Goal: Task Accomplishment & Management: Manage account settings

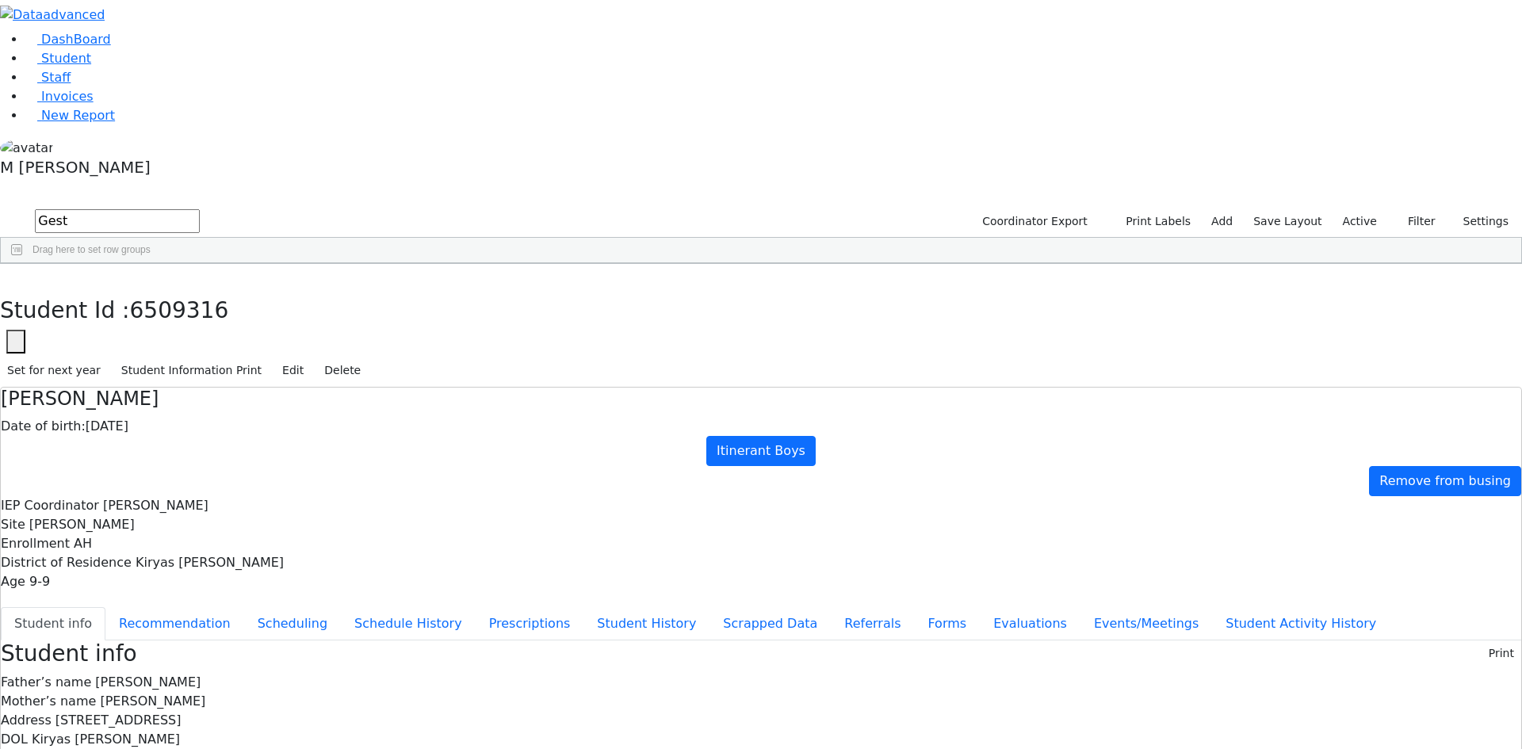
click at [200, 209] on input "Gest" at bounding box center [117, 221] width 165 height 24
click at [1366, 209] on label "Active" at bounding box center [1360, 221] width 48 height 25
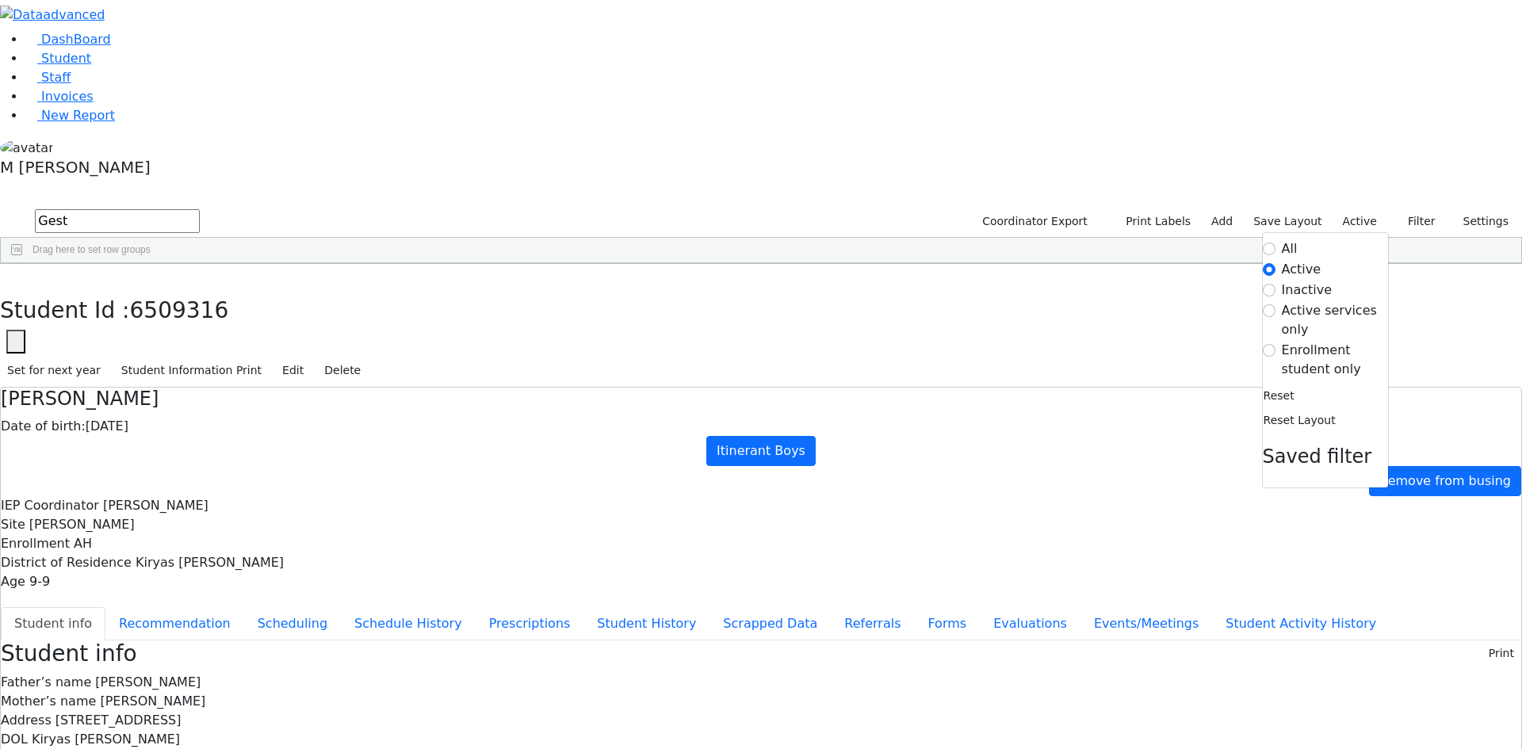
click at [1290, 341] on label "Enrollment student only" at bounding box center [1335, 360] width 106 height 38
click at [1276, 344] on input "Enrollment student only" at bounding box center [1269, 350] width 13 height 13
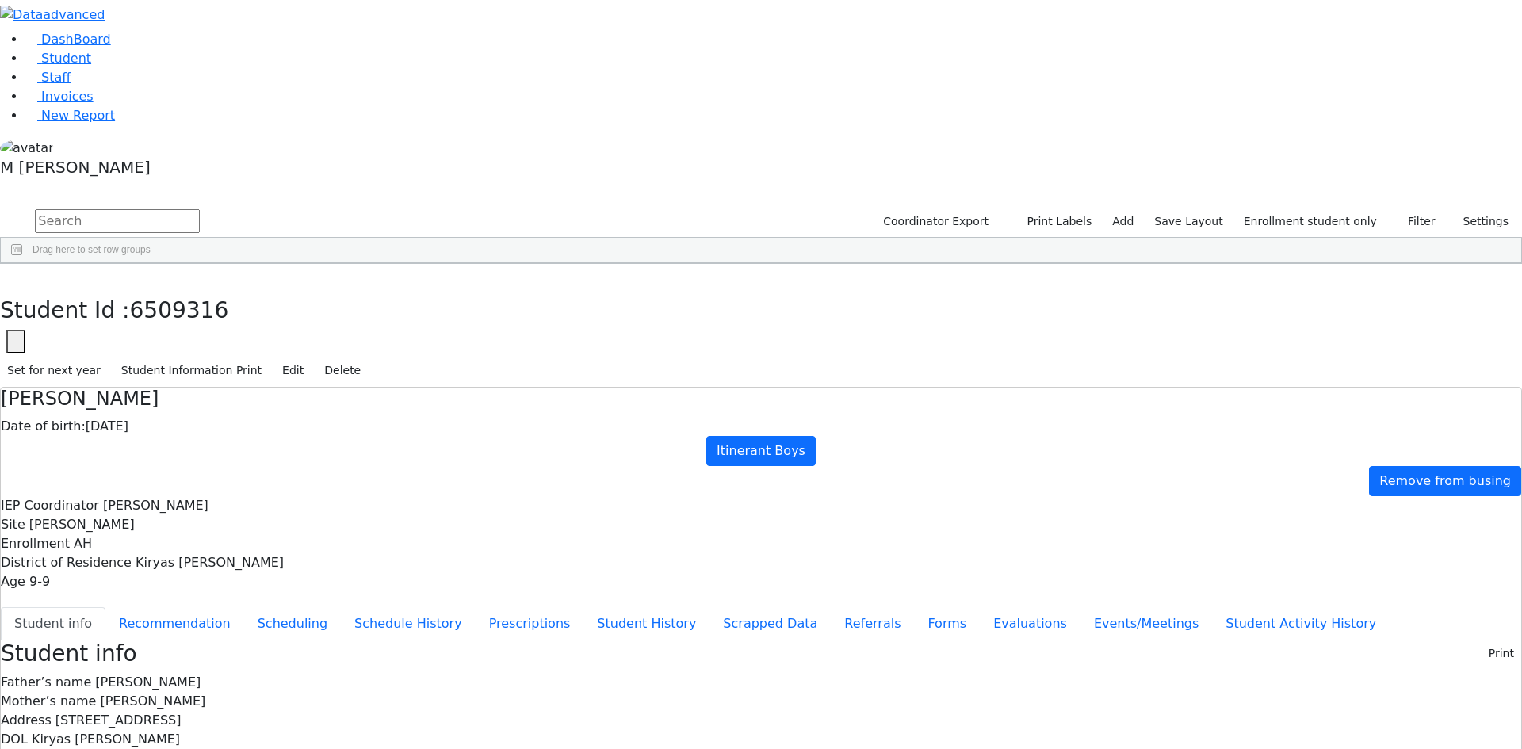
scroll to position [340, 0]
click at [159, 526] on div "[PERSON_NAME]" at bounding box center [121, 537] width 76 height 22
click at [244, 607] on button "Recommendation" at bounding box center [174, 623] width 139 height 33
checkbox input "true"
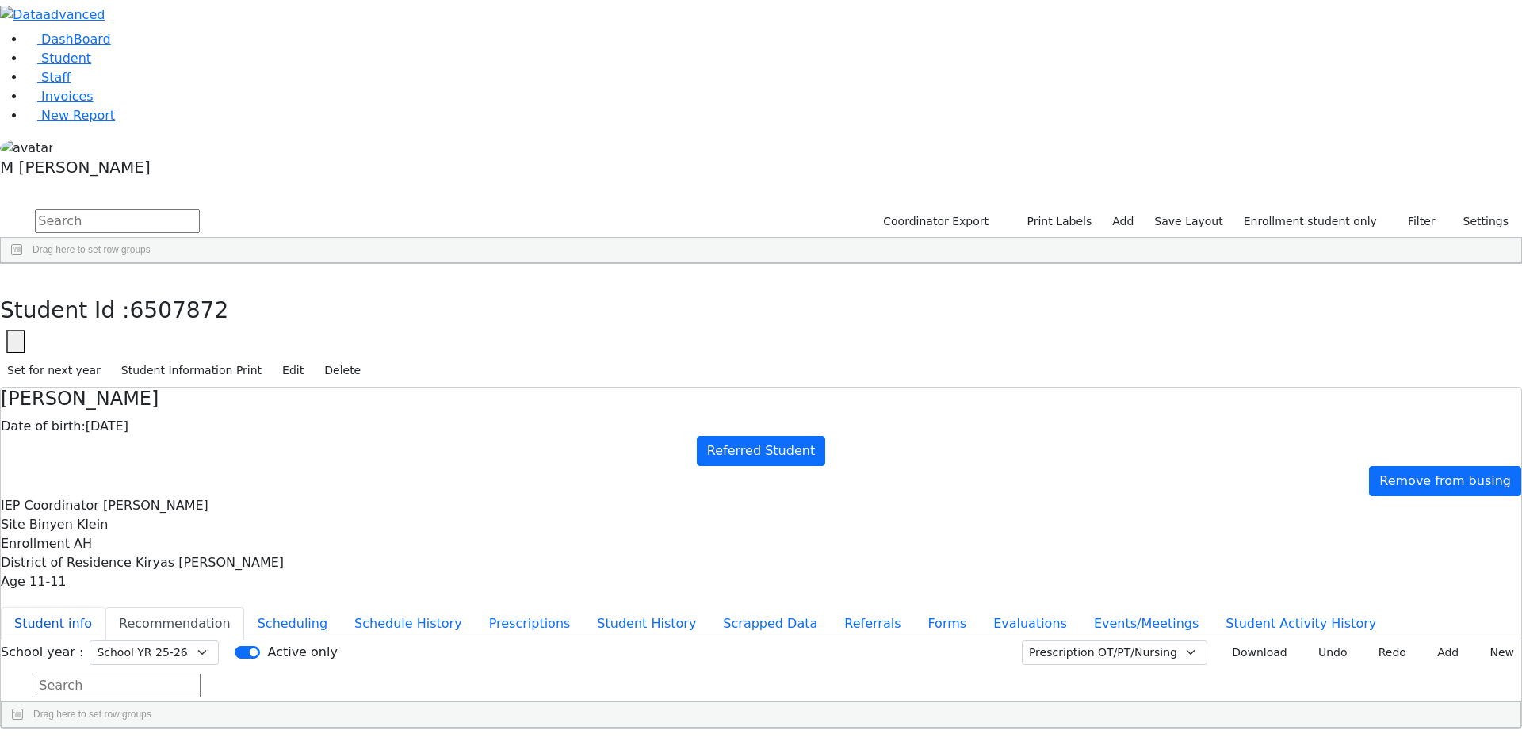
click at [105, 607] on button "Student info" at bounding box center [53, 623] width 105 height 33
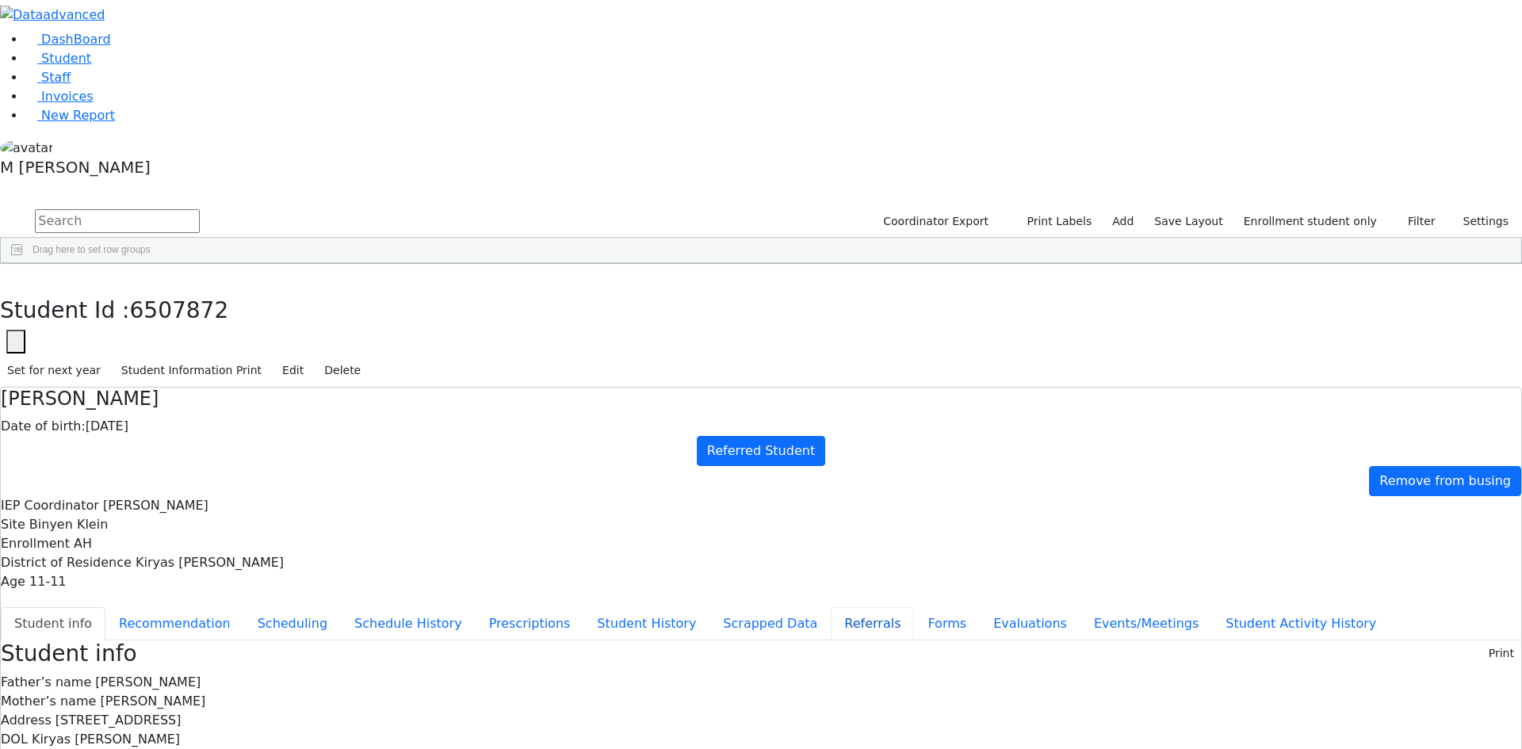
click at [831, 607] on button "Referrals" at bounding box center [872, 623] width 83 height 33
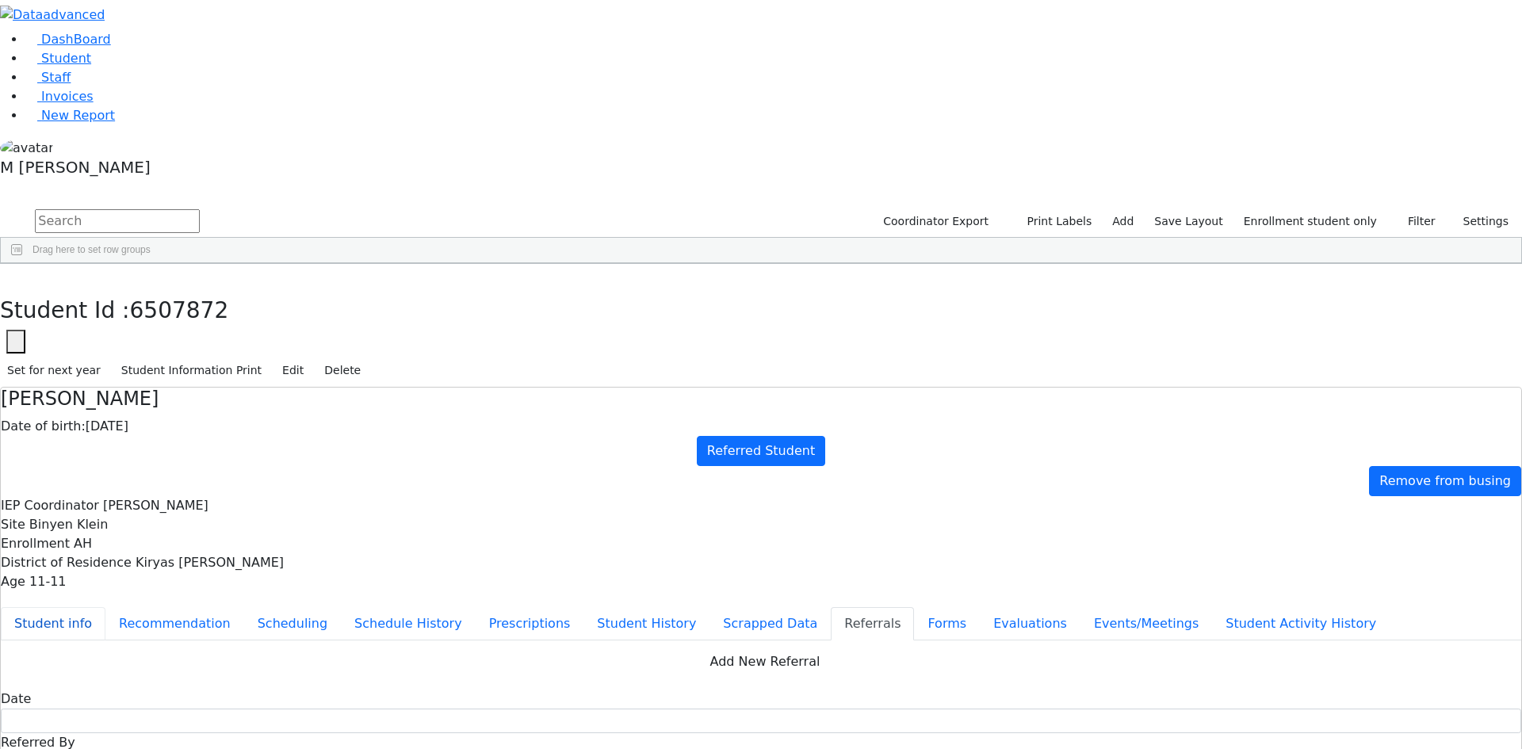
click at [105, 607] on button "Student info" at bounding box center [53, 623] width 105 height 33
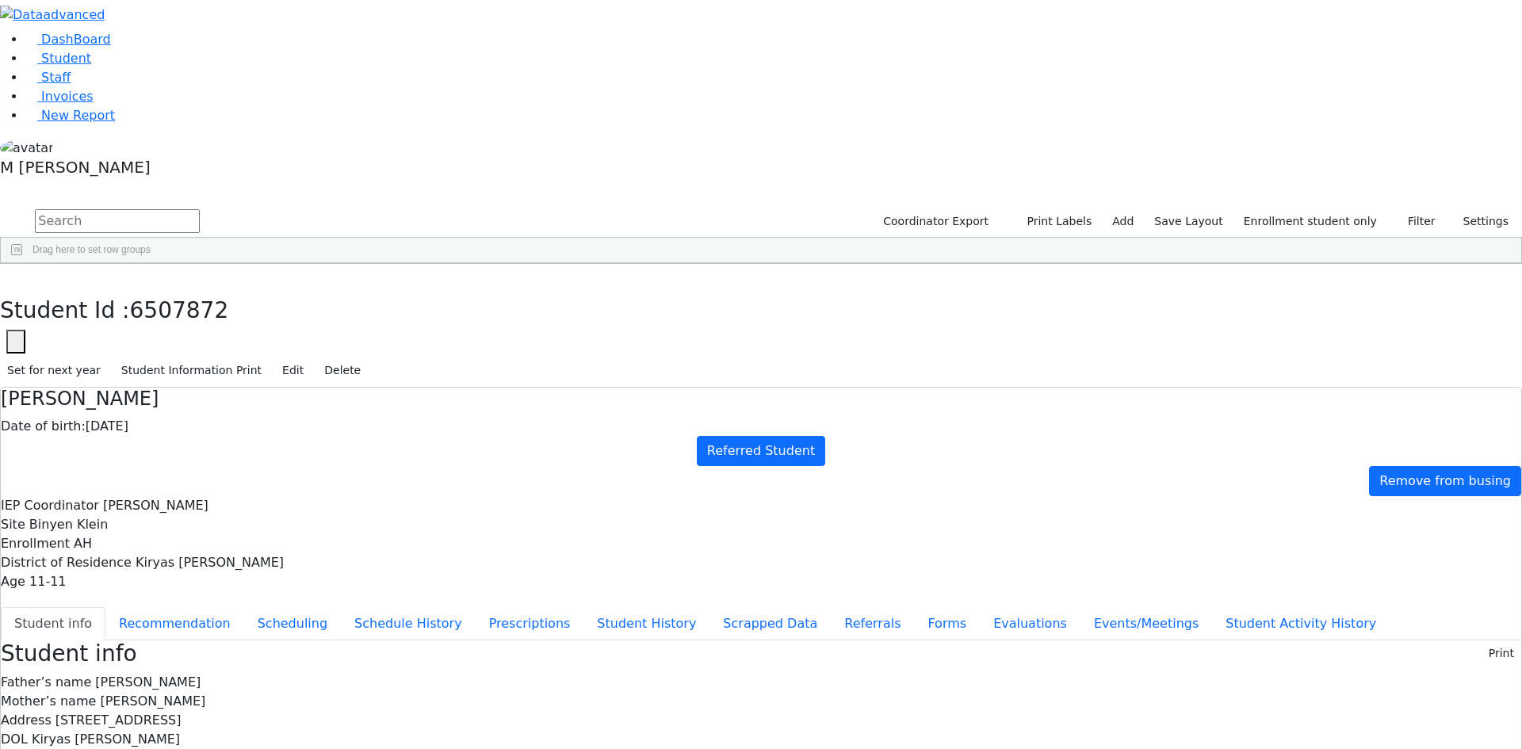
click at [105, 607] on button "Student info" at bounding box center [53, 623] width 105 height 33
click at [311, 358] on button "Edit" at bounding box center [293, 370] width 36 height 25
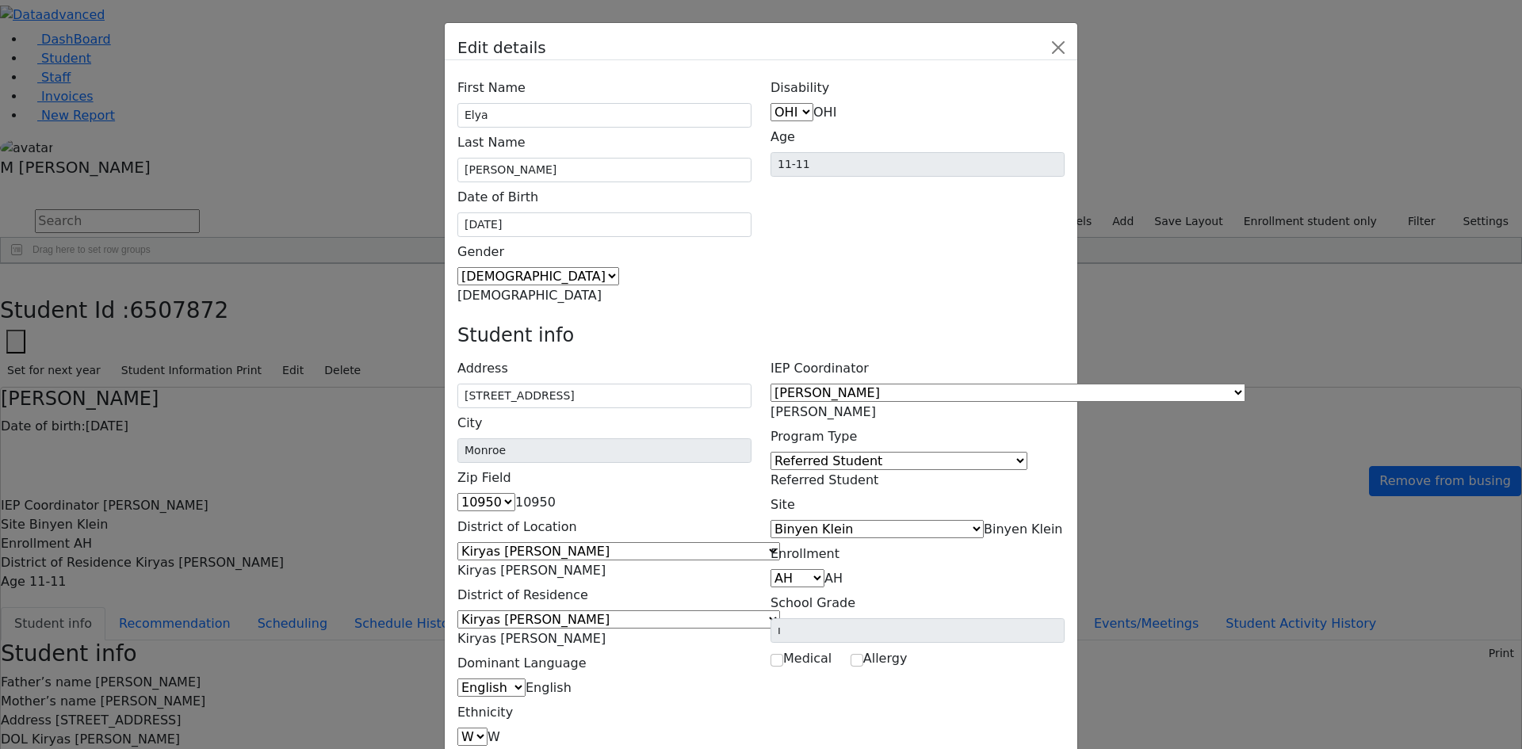
click at [836, 105] on span "OHI" at bounding box center [824, 112] width 23 height 15
select select "16"
click at [876, 404] on span "[PERSON_NAME]" at bounding box center [823, 411] width 105 height 15
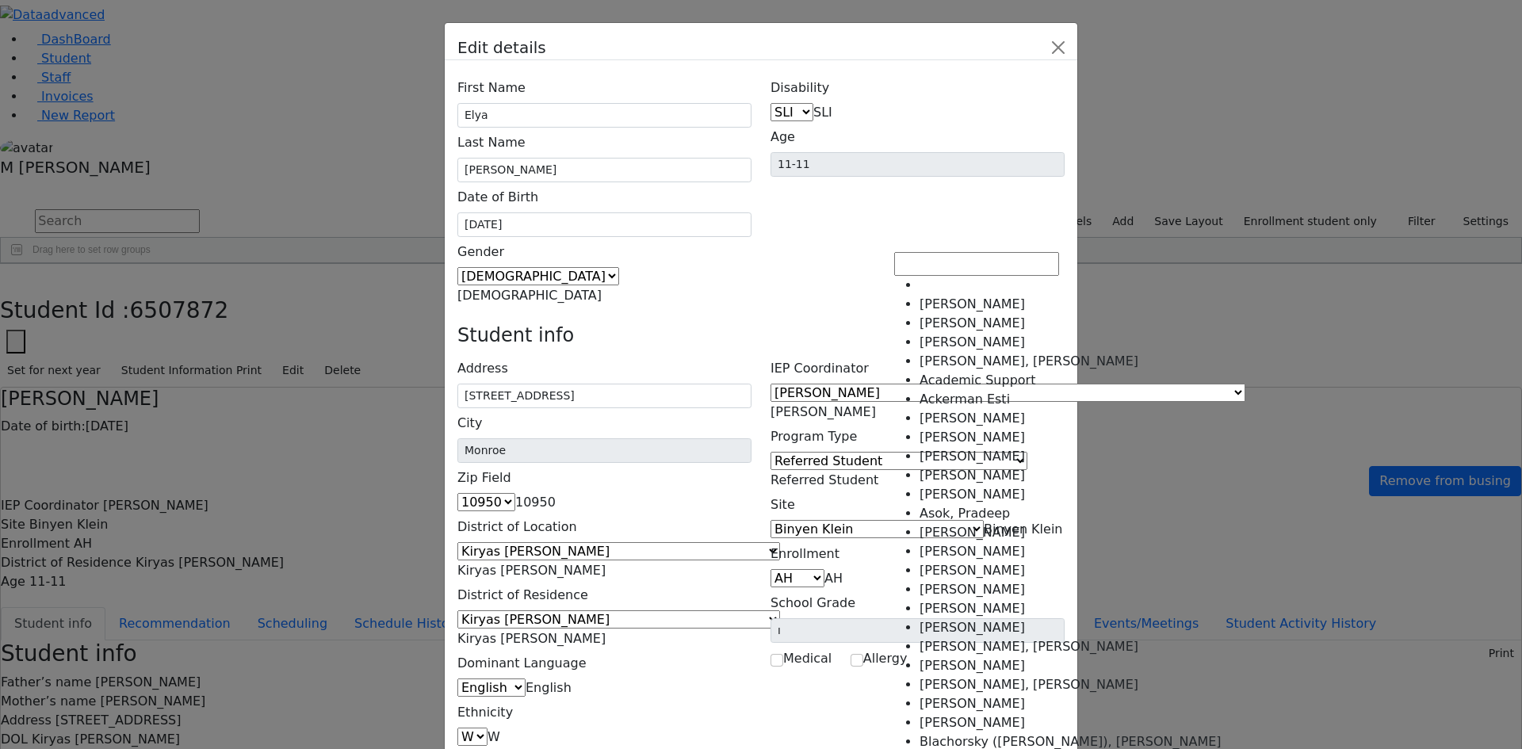
scroll to position [2682, 0]
select select "-1"
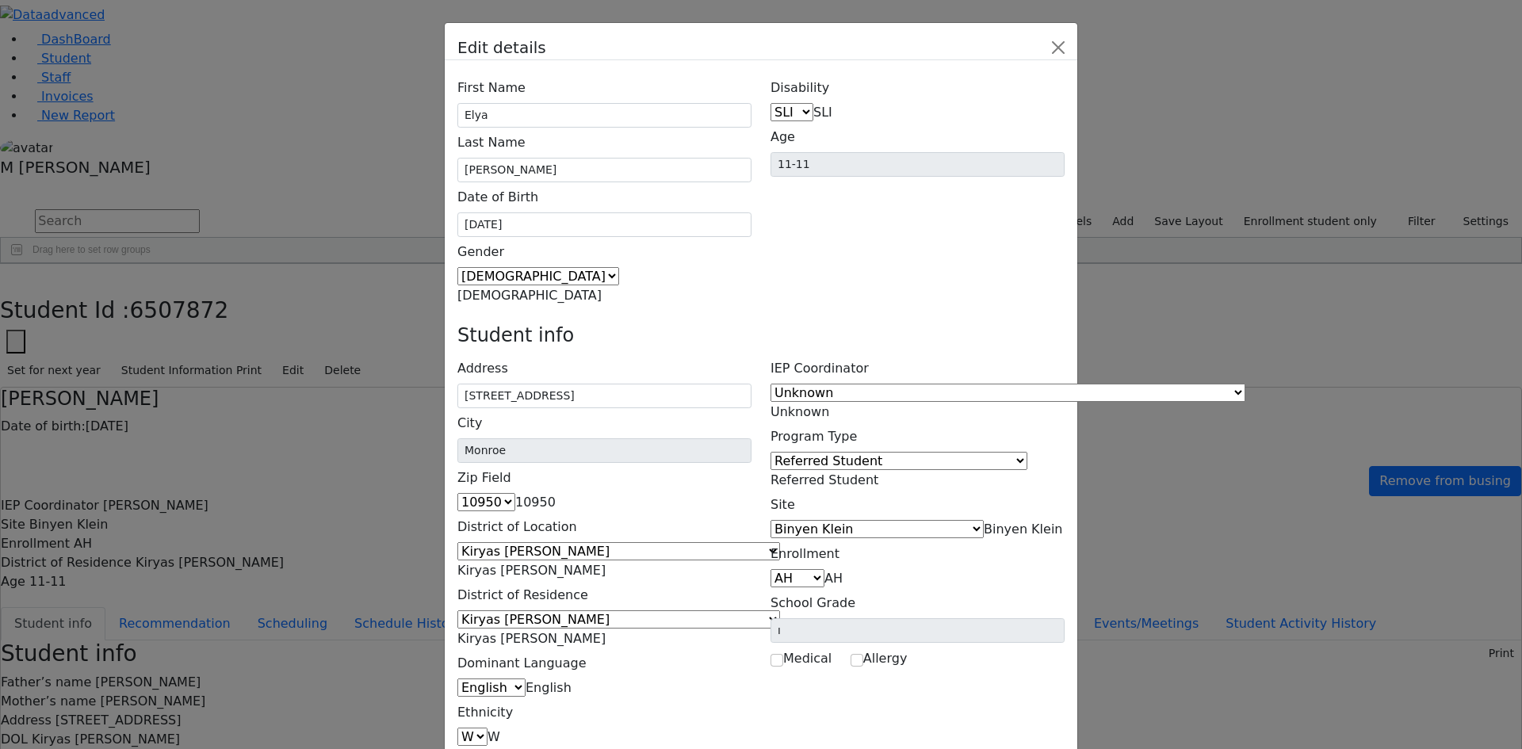
click at [878, 472] on span "Referred Student" at bounding box center [825, 479] width 108 height 15
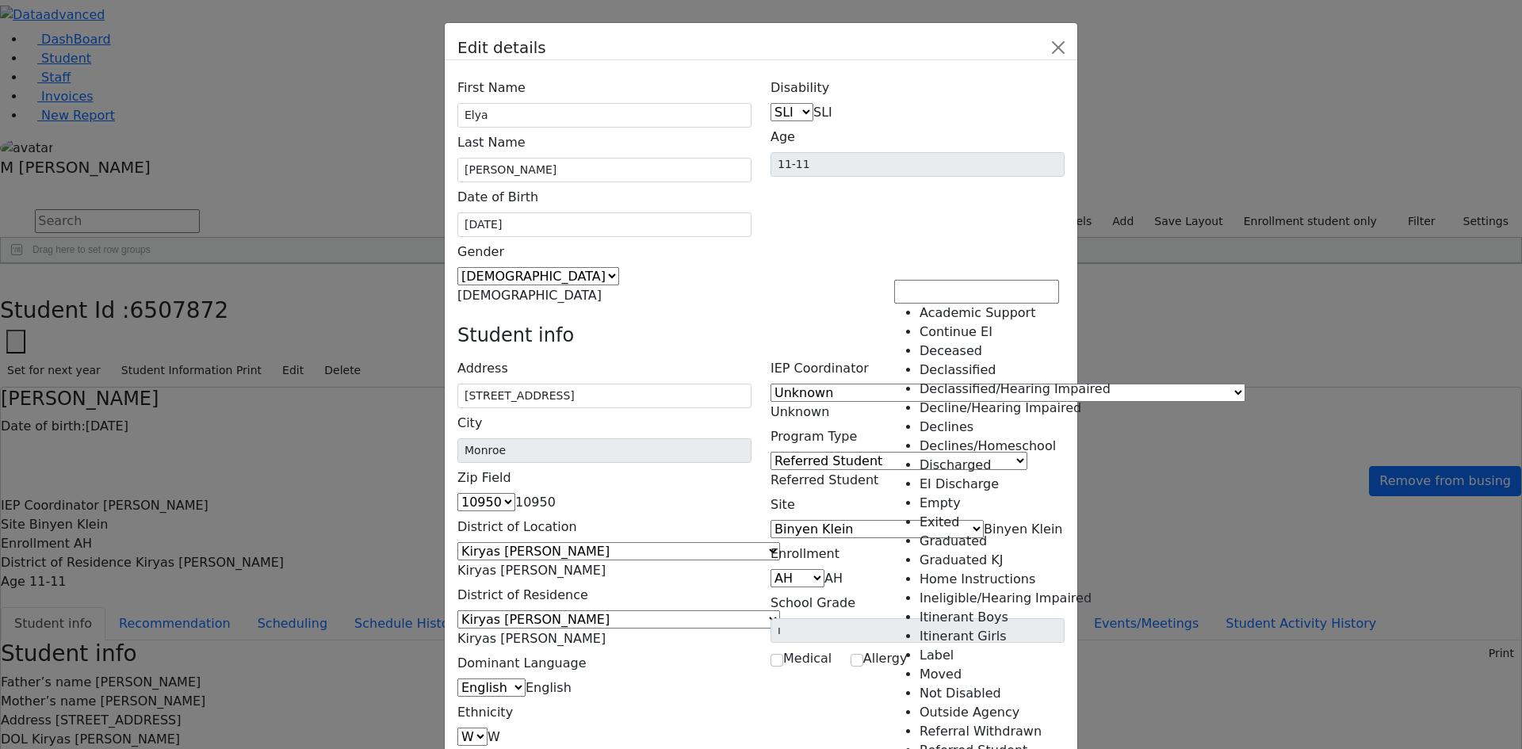
scroll to position [162, 0]
select select "11"
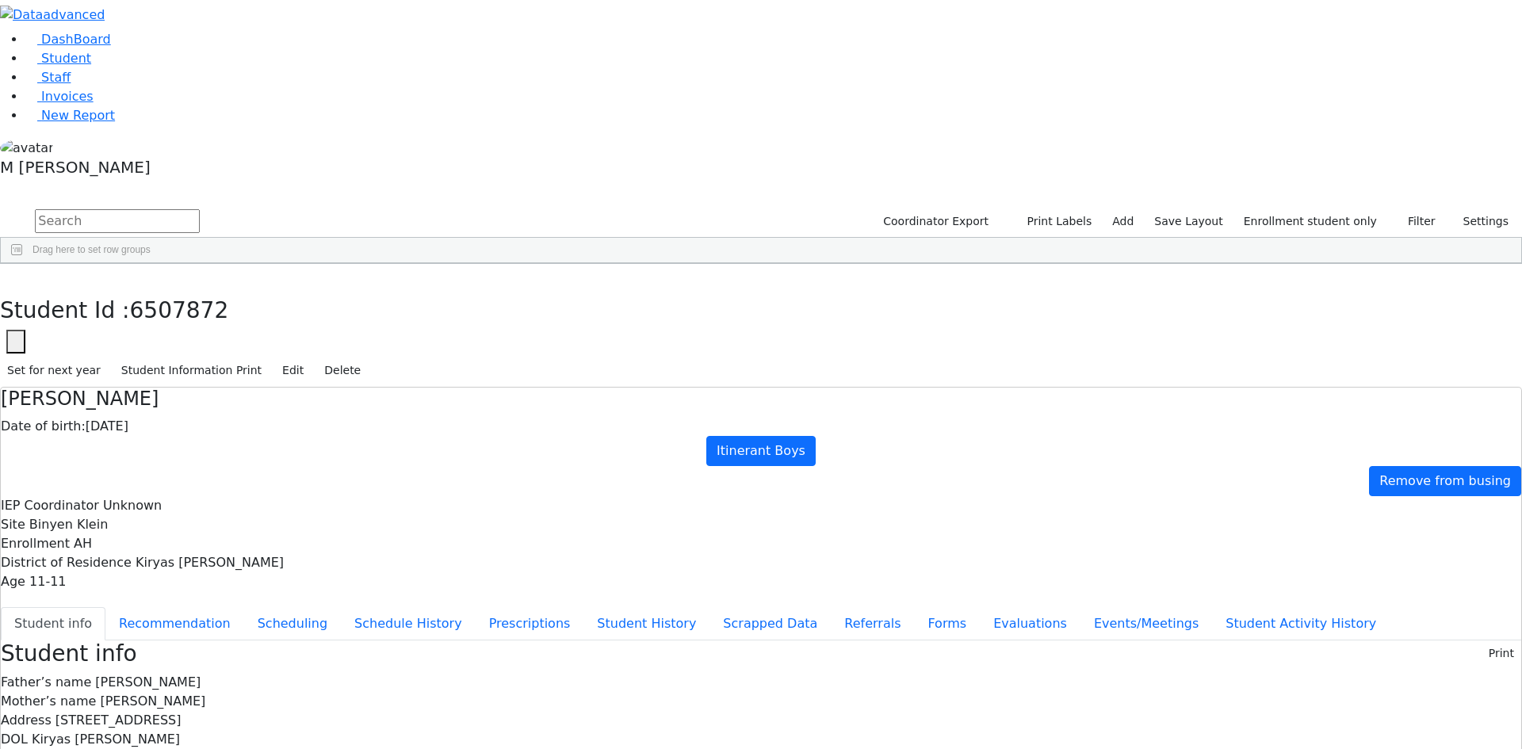
scroll to position [0, 0]
click at [244, 607] on button "Recommendation" at bounding box center [174, 623] width 139 height 33
checkbox input "true"
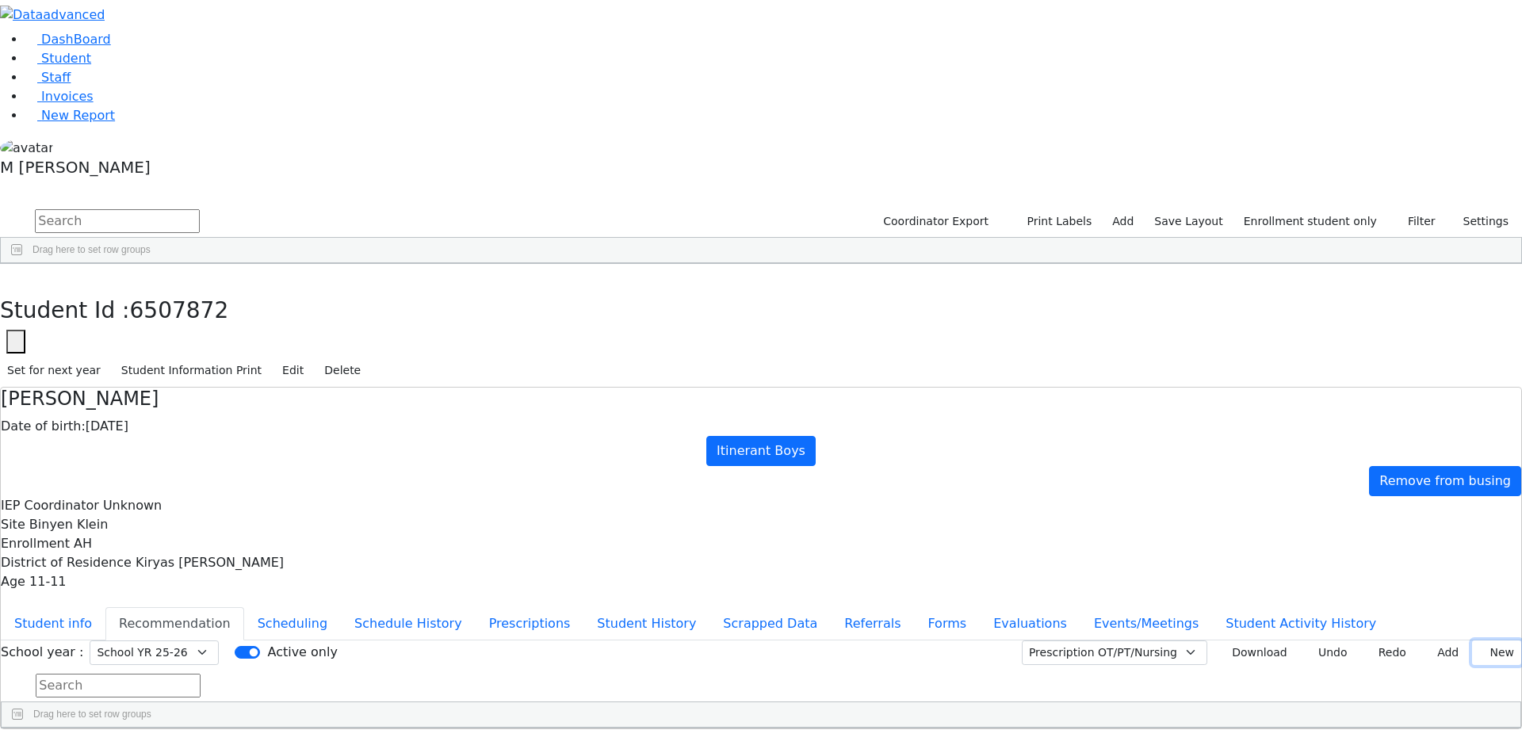
click at [1472, 641] on button "New" at bounding box center [1496, 653] width 49 height 25
type input "[DATE]"
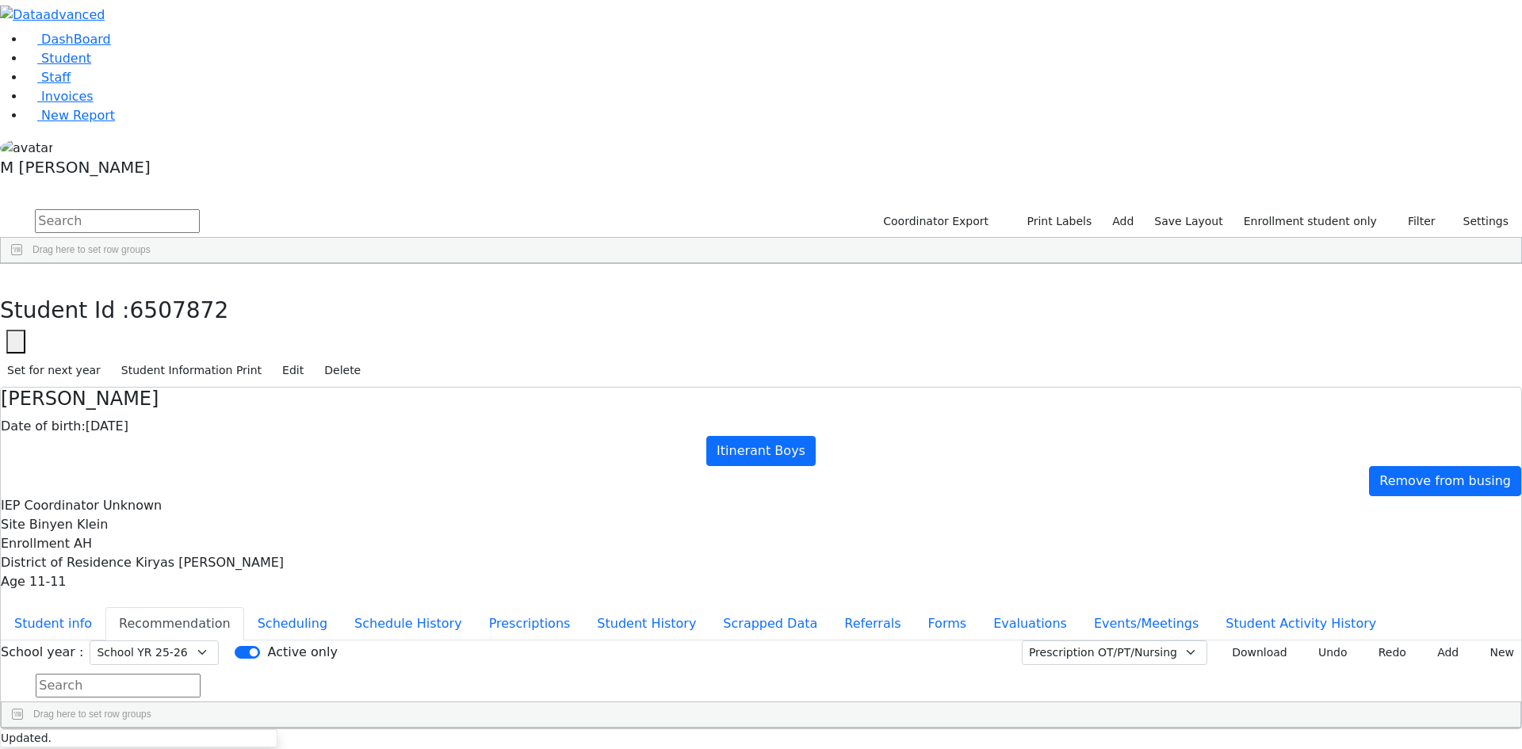
drag, startPoint x: 1010, startPoint y: 449, endPoint x: 1016, endPoint y: 427, distance: 22.1
drag, startPoint x: 1057, startPoint y: 438, endPoint x: 1059, endPoint y: 425, distance: 12.9
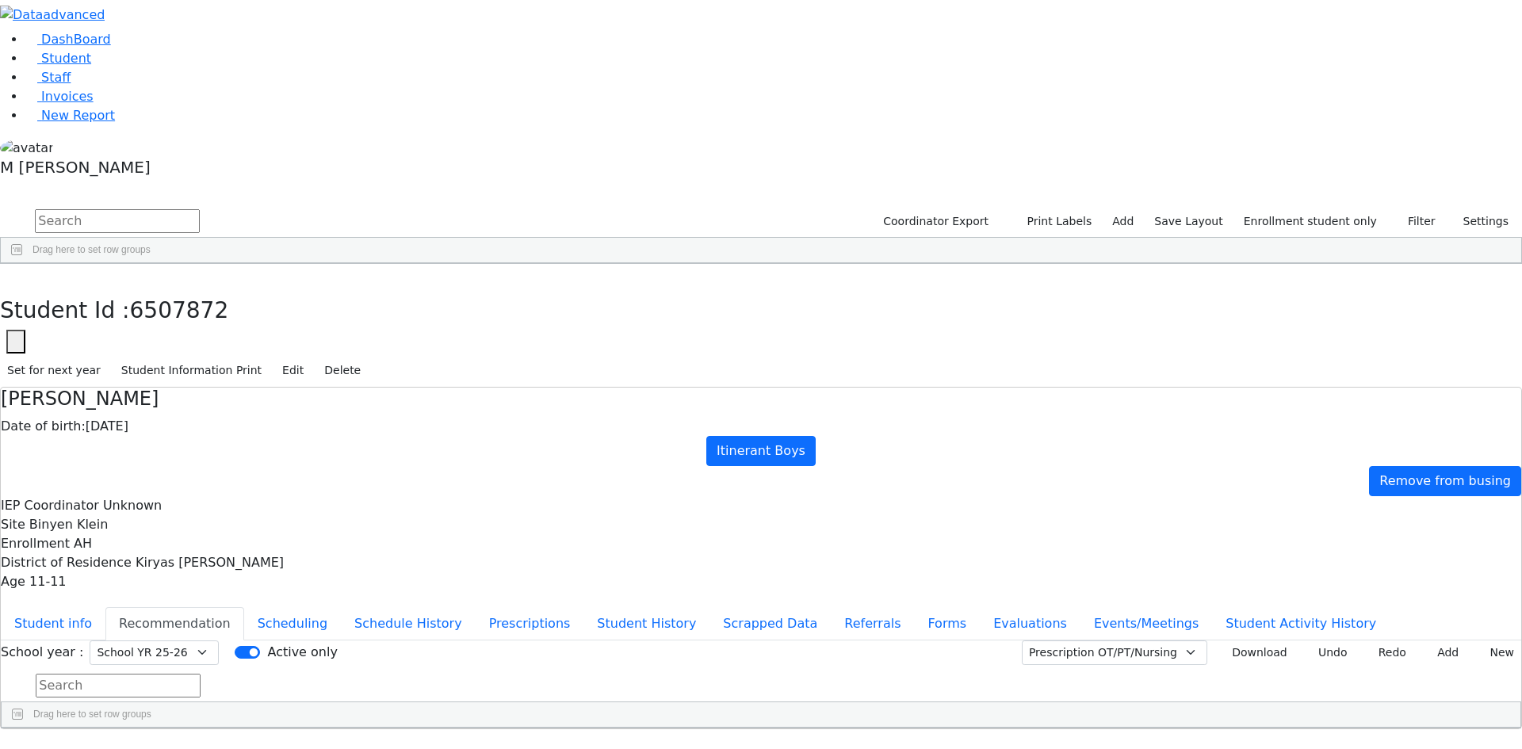
type input "[DATE]"
click at [1420, 641] on button "Add" at bounding box center [1443, 653] width 46 height 25
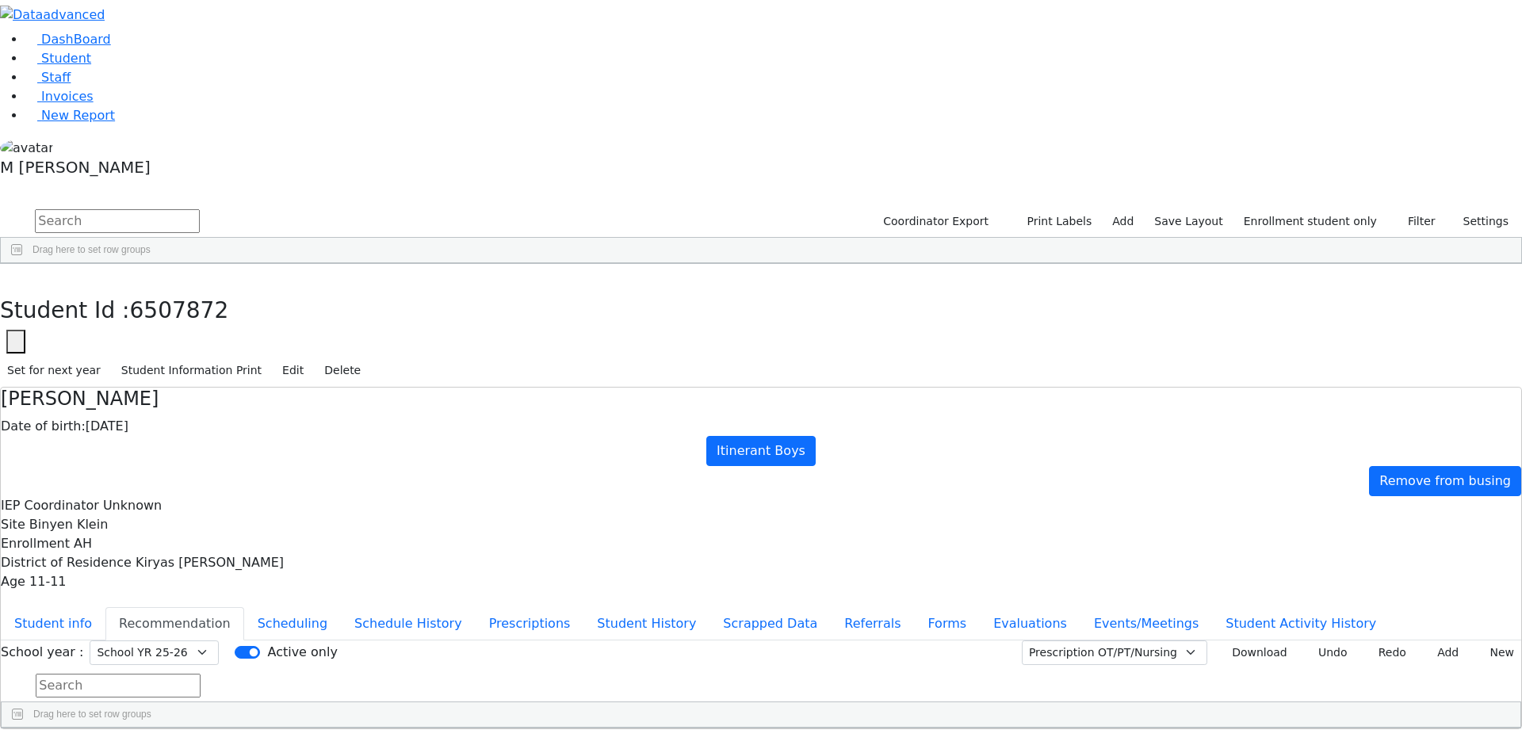
type input "[DATE]"
click at [105, 607] on button "Student info" at bounding box center [53, 623] width 105 height 33
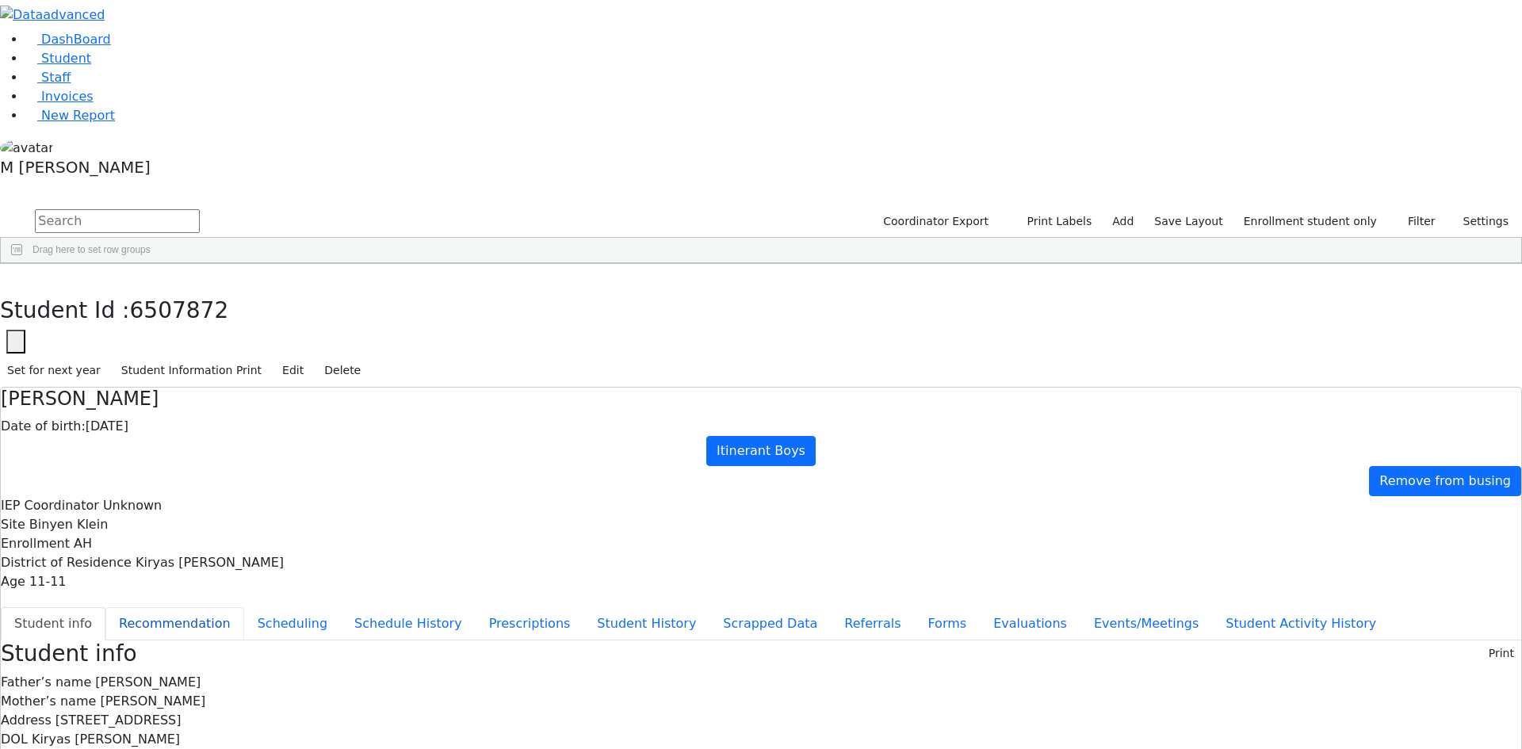
click at [244, 607] on button "Recommendation" at bounding box center [174, 623] width 139 height 33
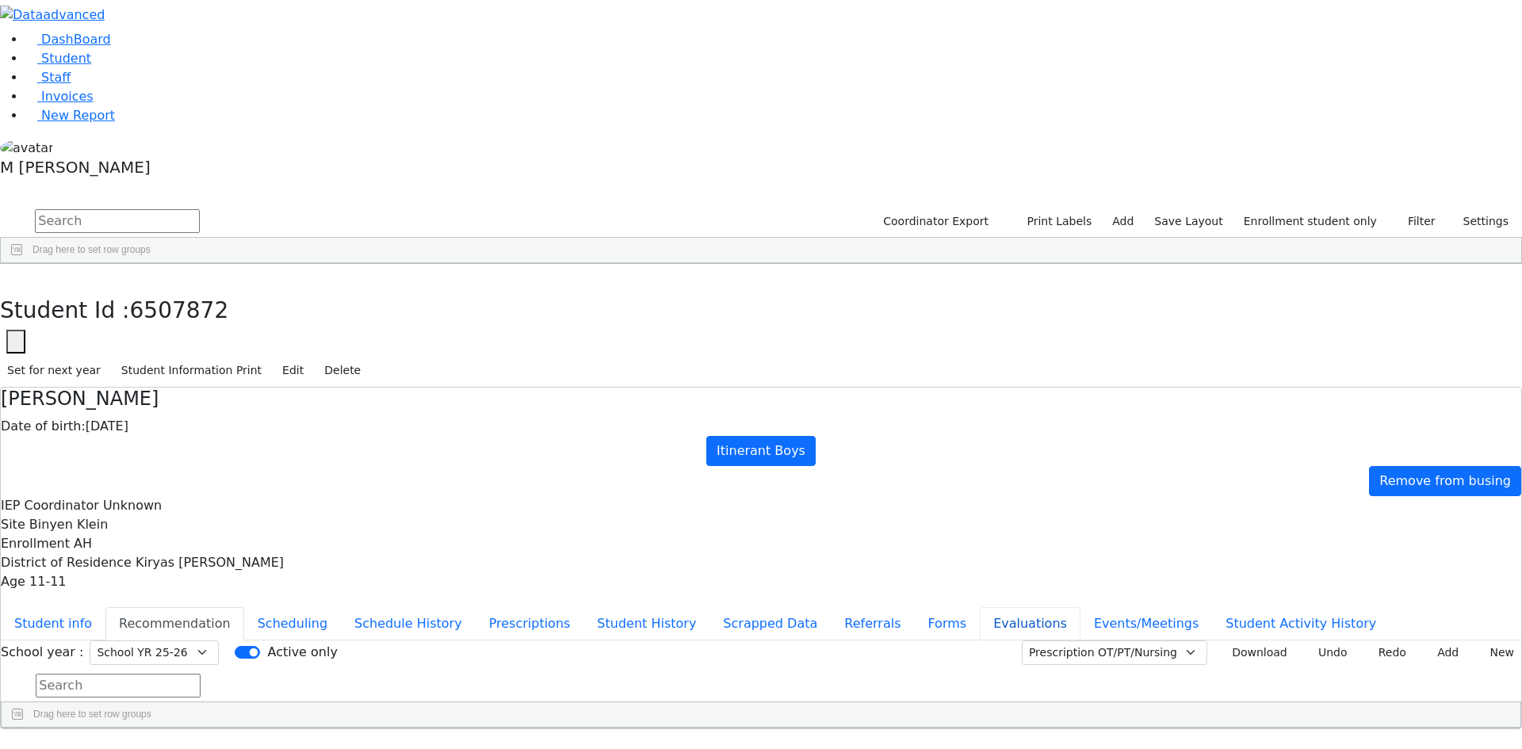
click at [980, 607] on button "Evaluations" at bounding box center [1030, 623] width 101 height 33
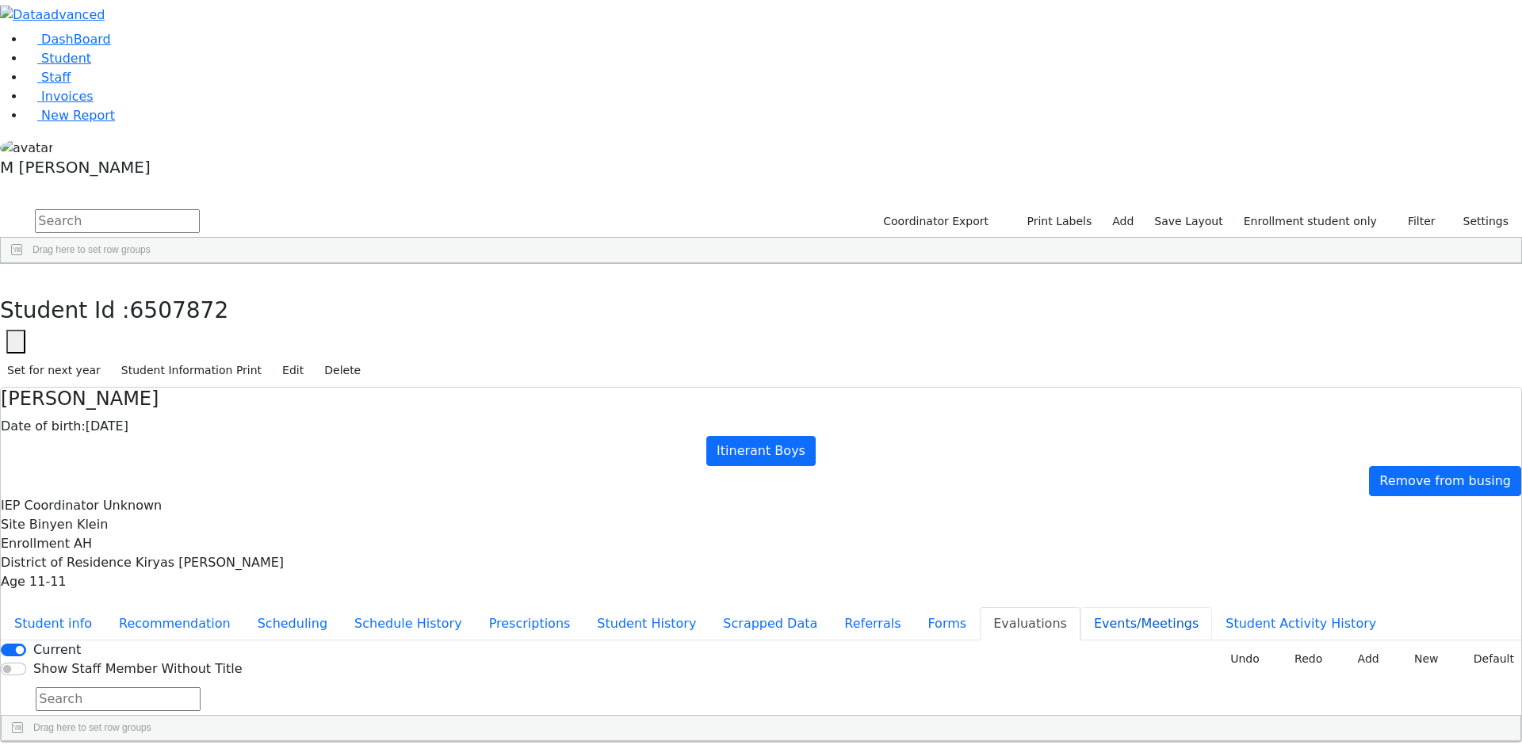
click at [1081, 607] on button "Events/Meetings" at bounding box center [1147, 623] width 132 height 33
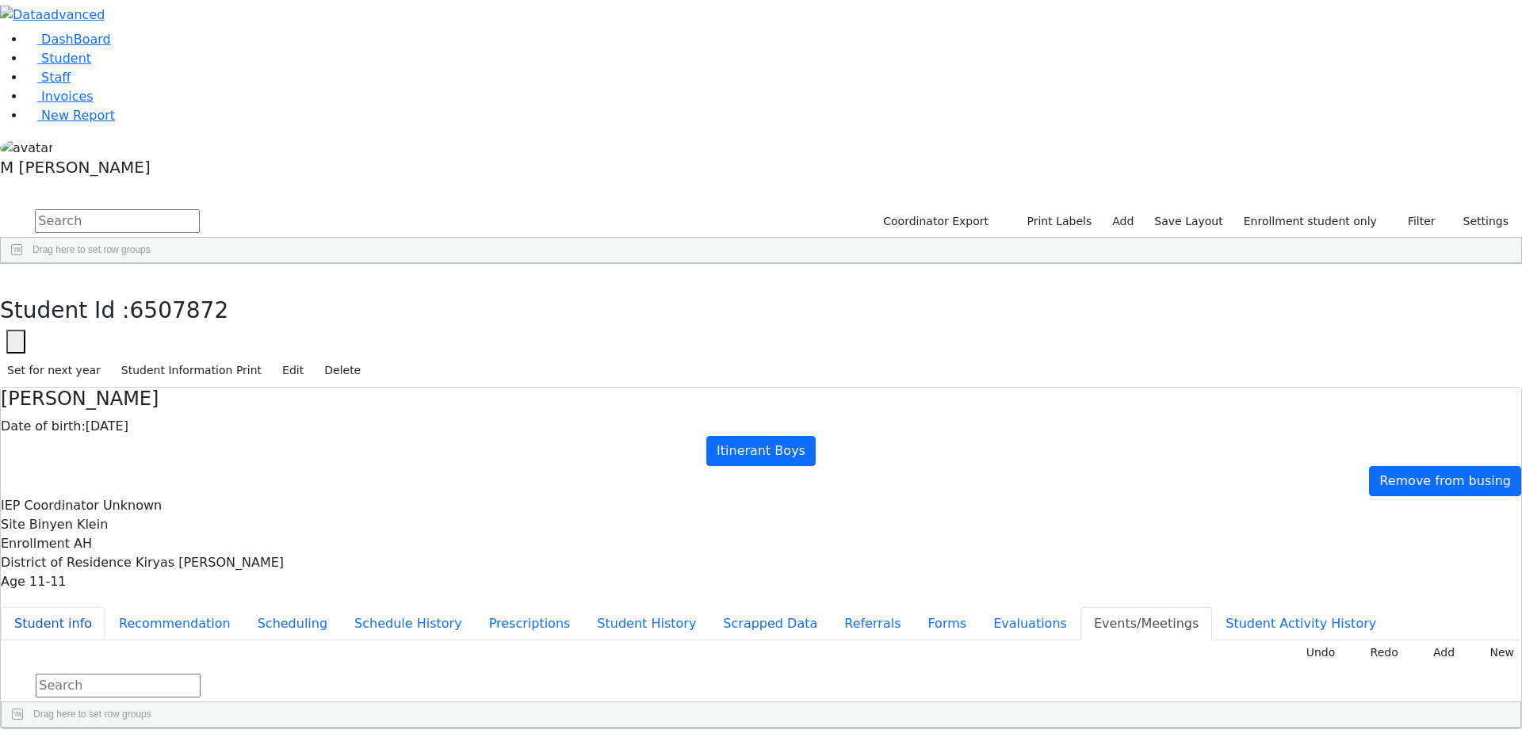
click at [105, 607] on button "Student info" at bounding box center [53, 623] width 105 height 33
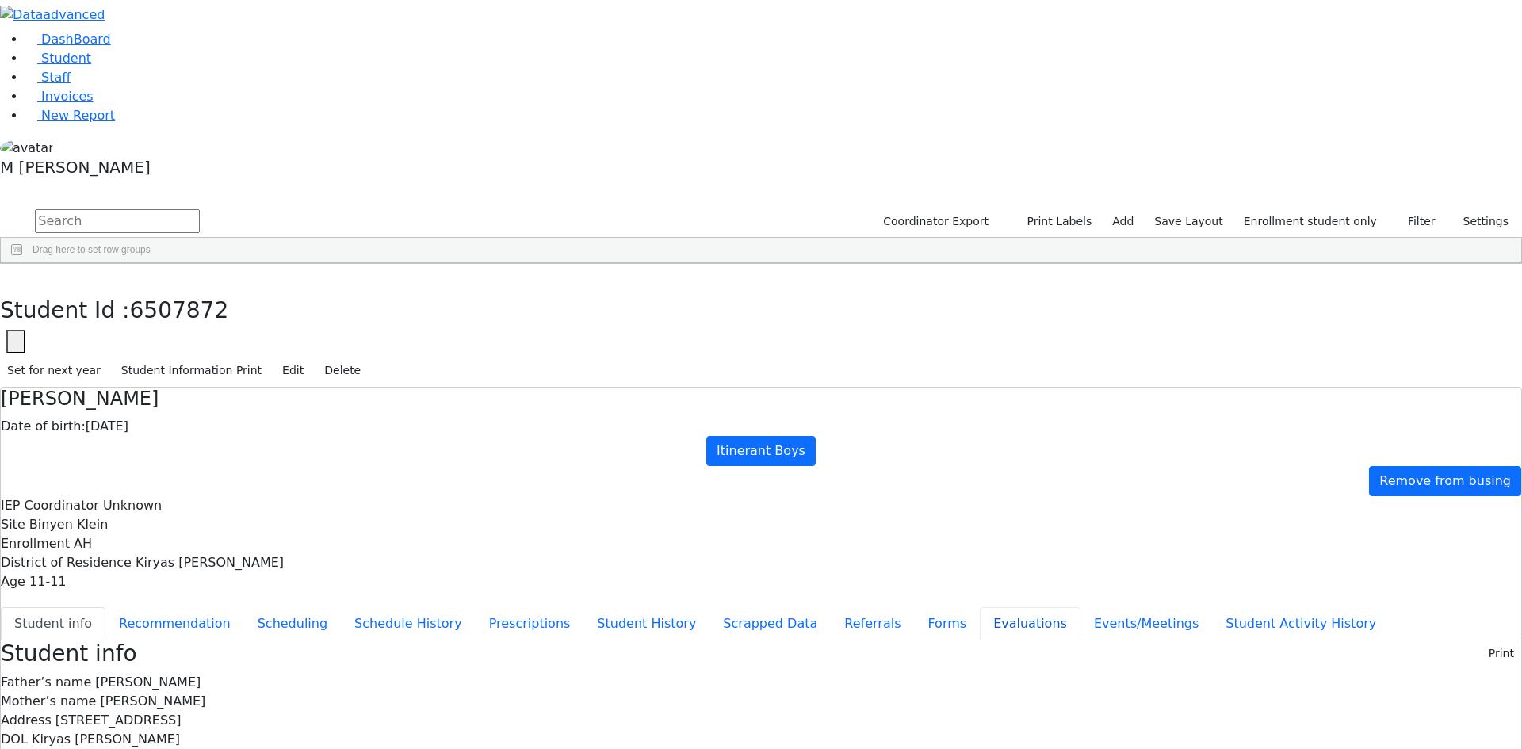
click at [980, 607] on button "Evaluations" at bounding box center [1030, 623] width 101 height 33
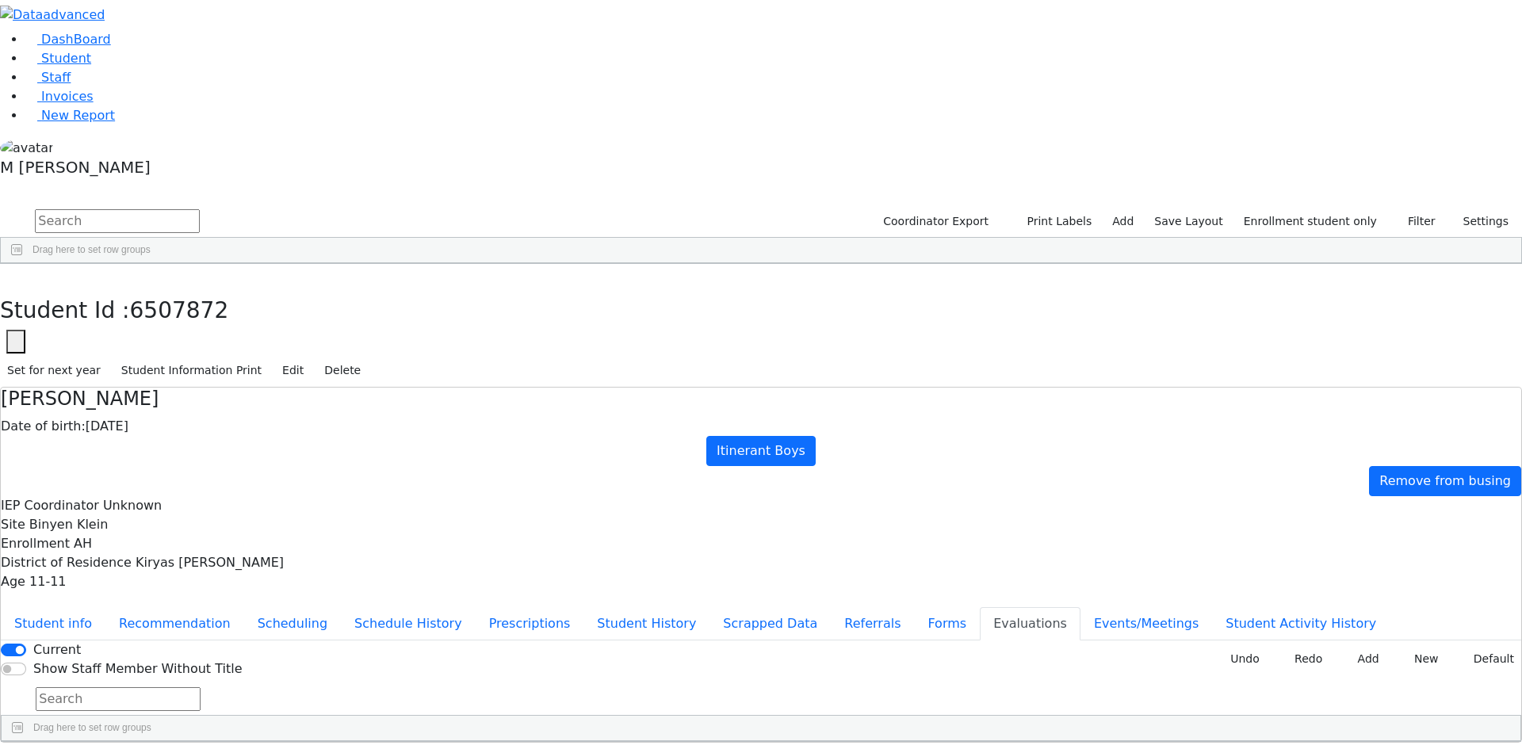
click at [105, 607] on button "Student info" at bounding box center [53, 623] width 105 height 33
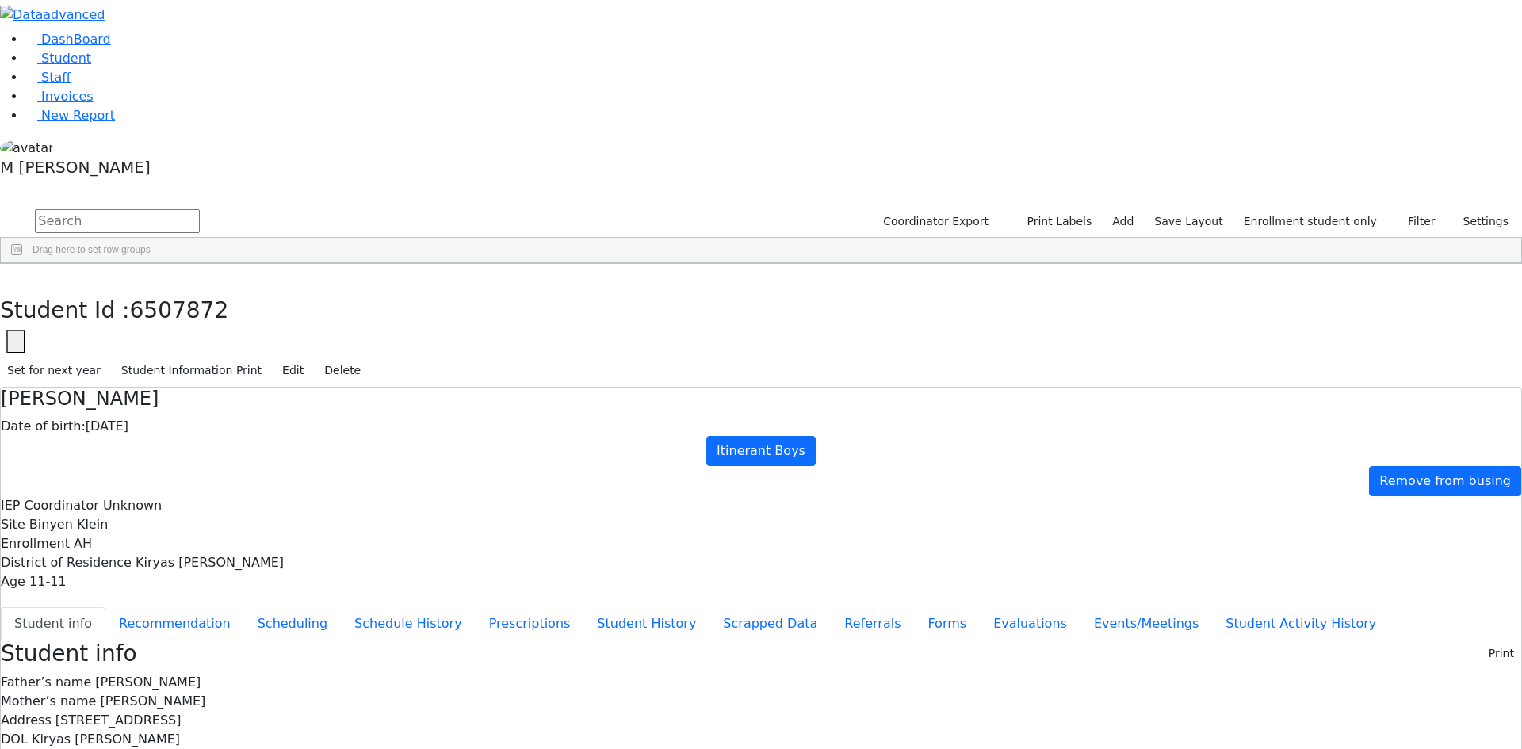
click at [359, 607] on ul "Student info Recommendation Scheduling Schedule History Prescriptions Student H…" at bounding box center [761, 623] width 1521 height 33
click at [311, 358] on button "Edit" at bounding box center [293, 370] width 36 height 25
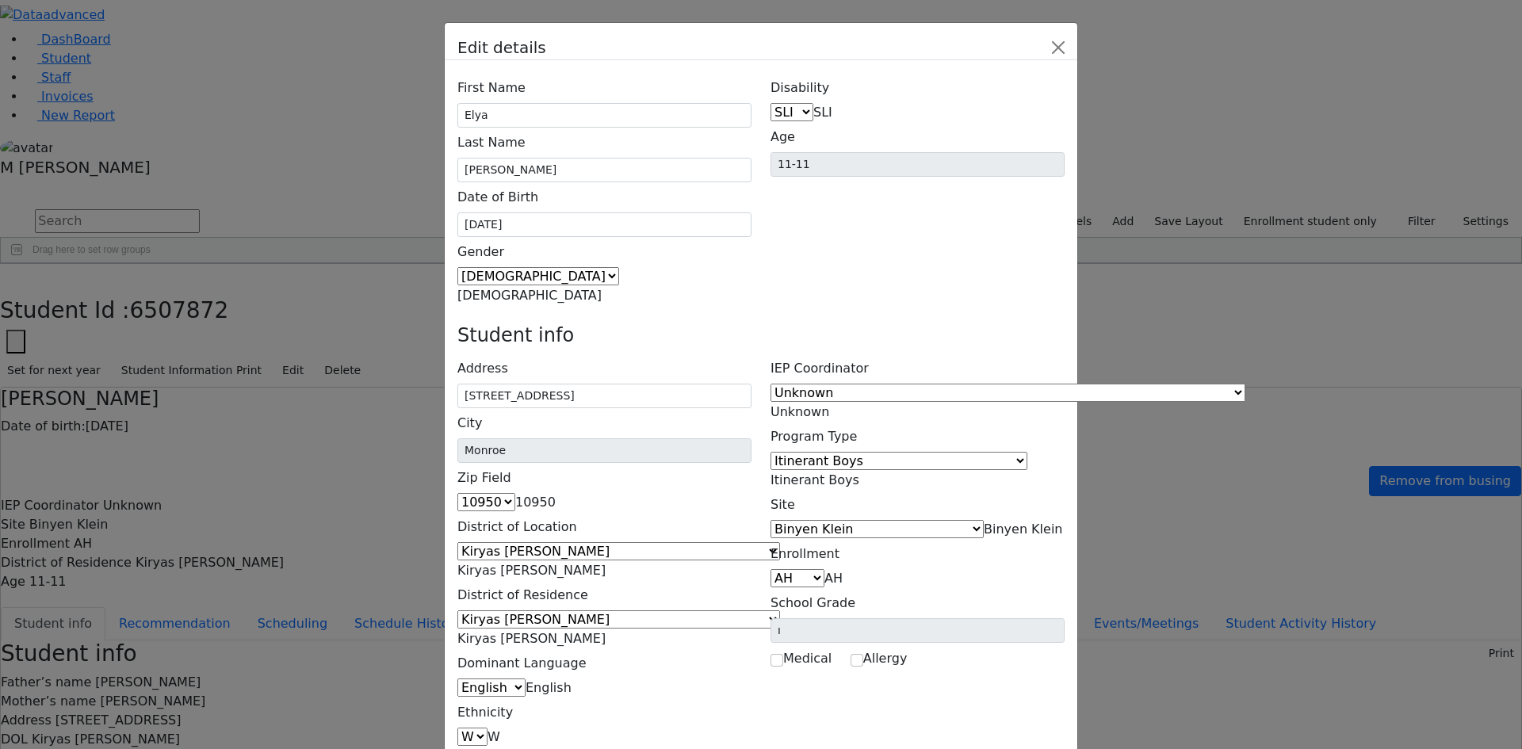
scroll to position [31, 0]
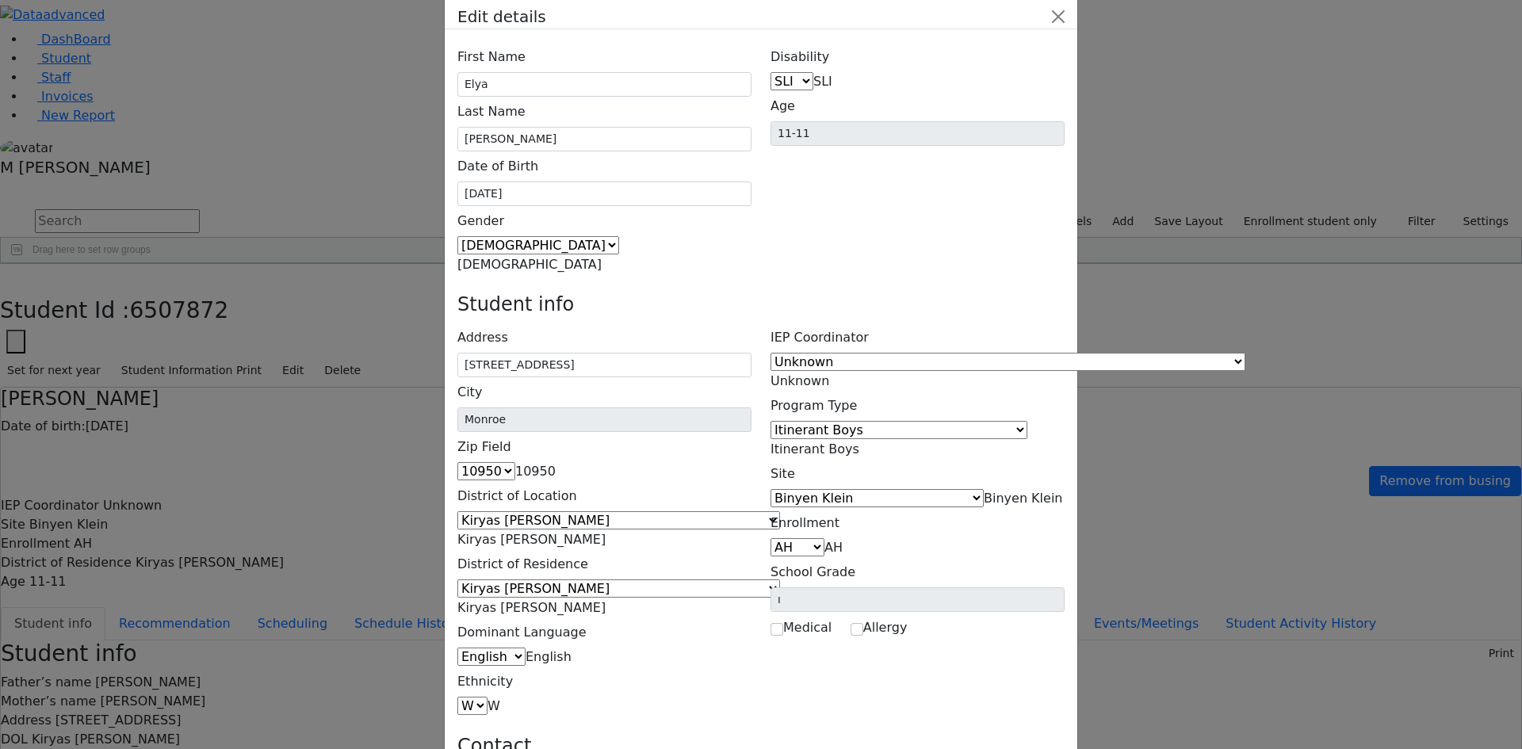
type input "[EMAIL_ADDRESS][DOMAIN_NAME]"
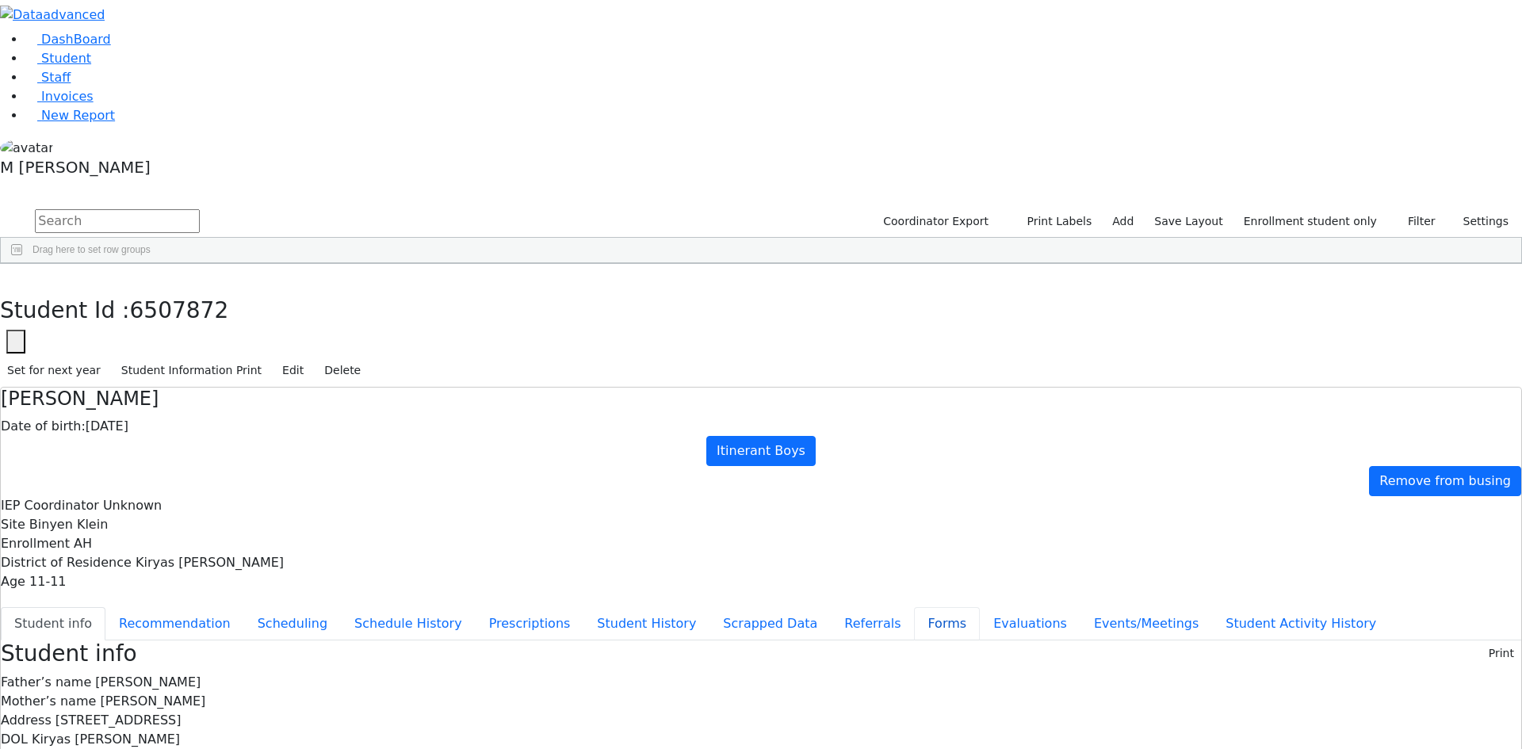
click at [914, 607] on button "Forms" at bounding box center [947, 623] width 66 height 33
type input "[PERSON_NAME]"
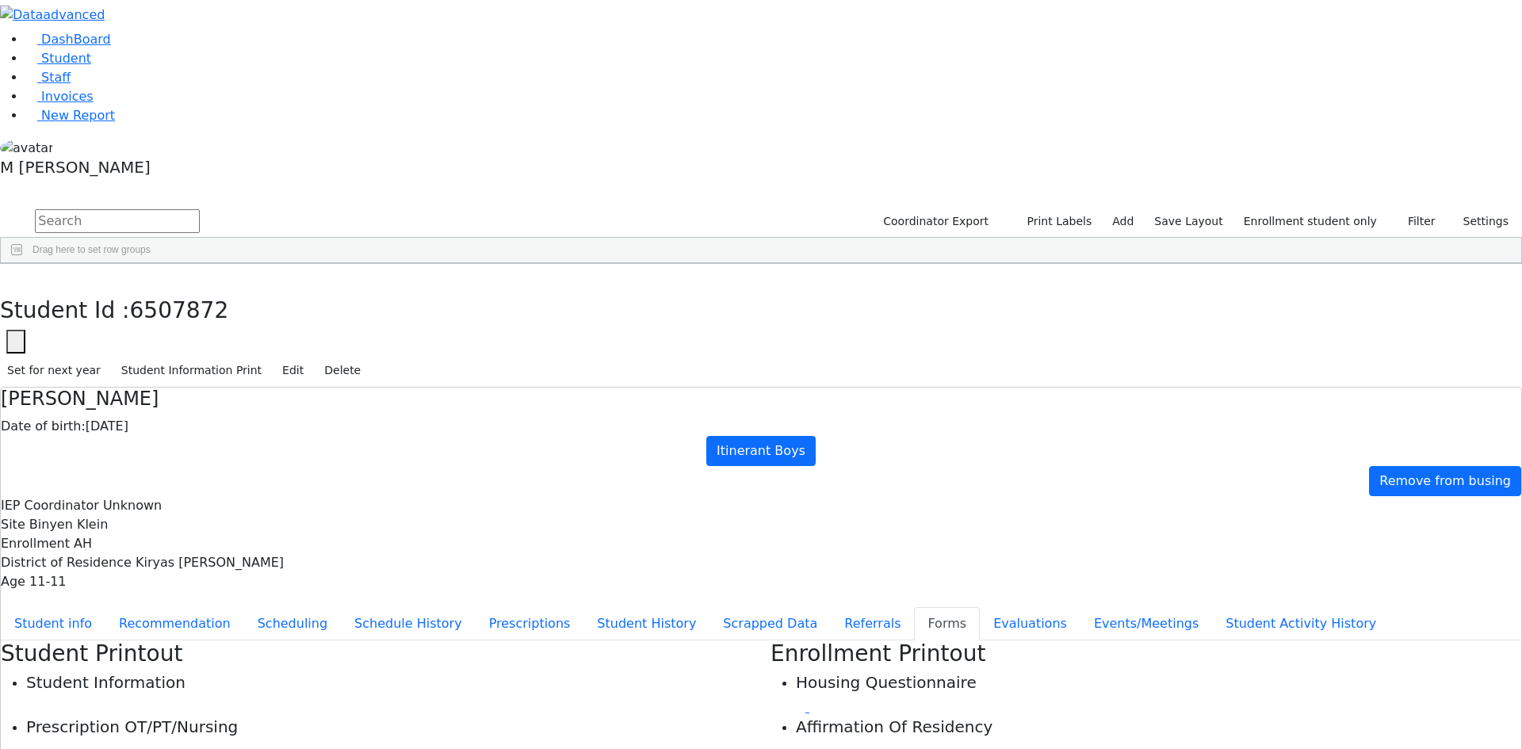
click at [40, 744] on link at bounding box center [32, 751] width 13 height 15
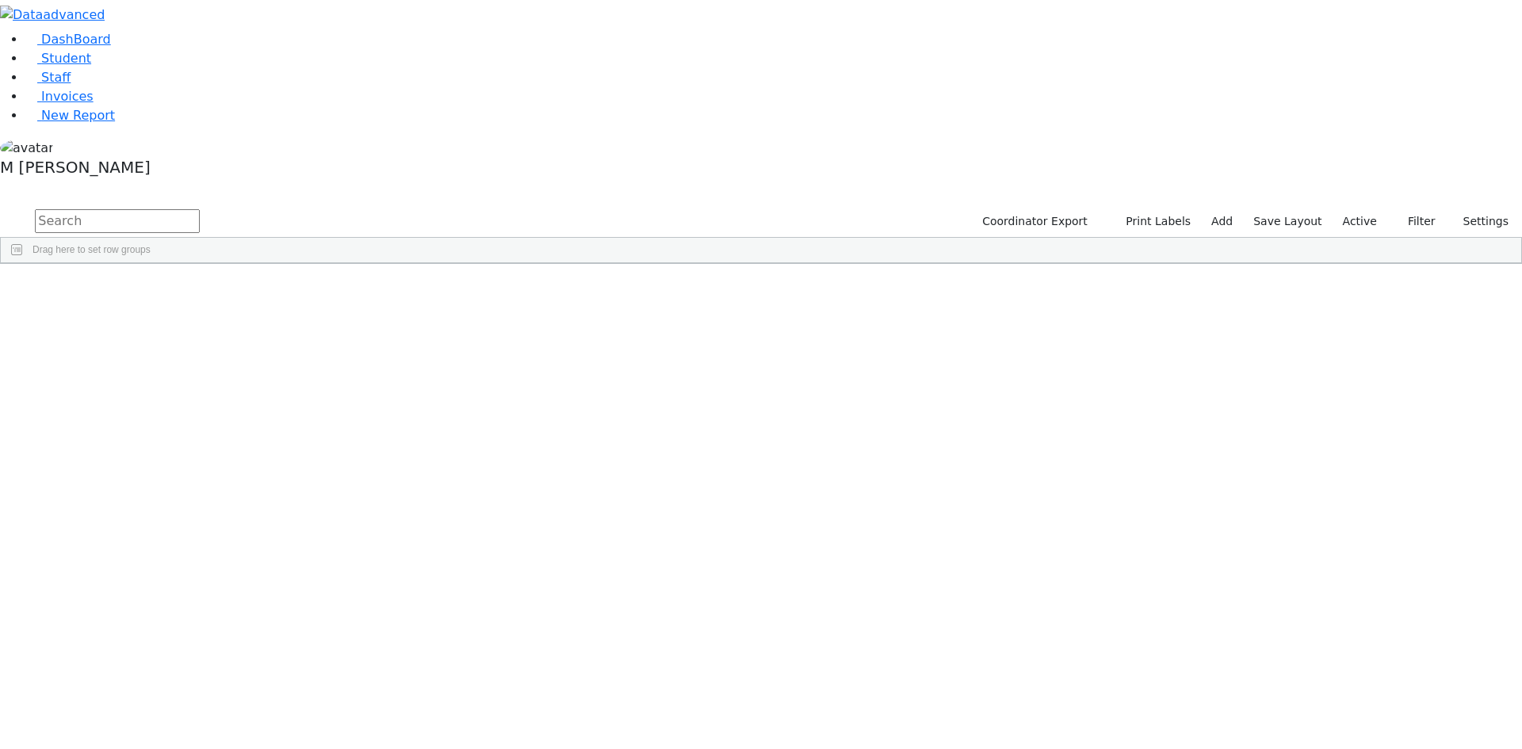
click at [1372, 209] on label "Active" at bounding box center [1360, 221] width 48 height 25
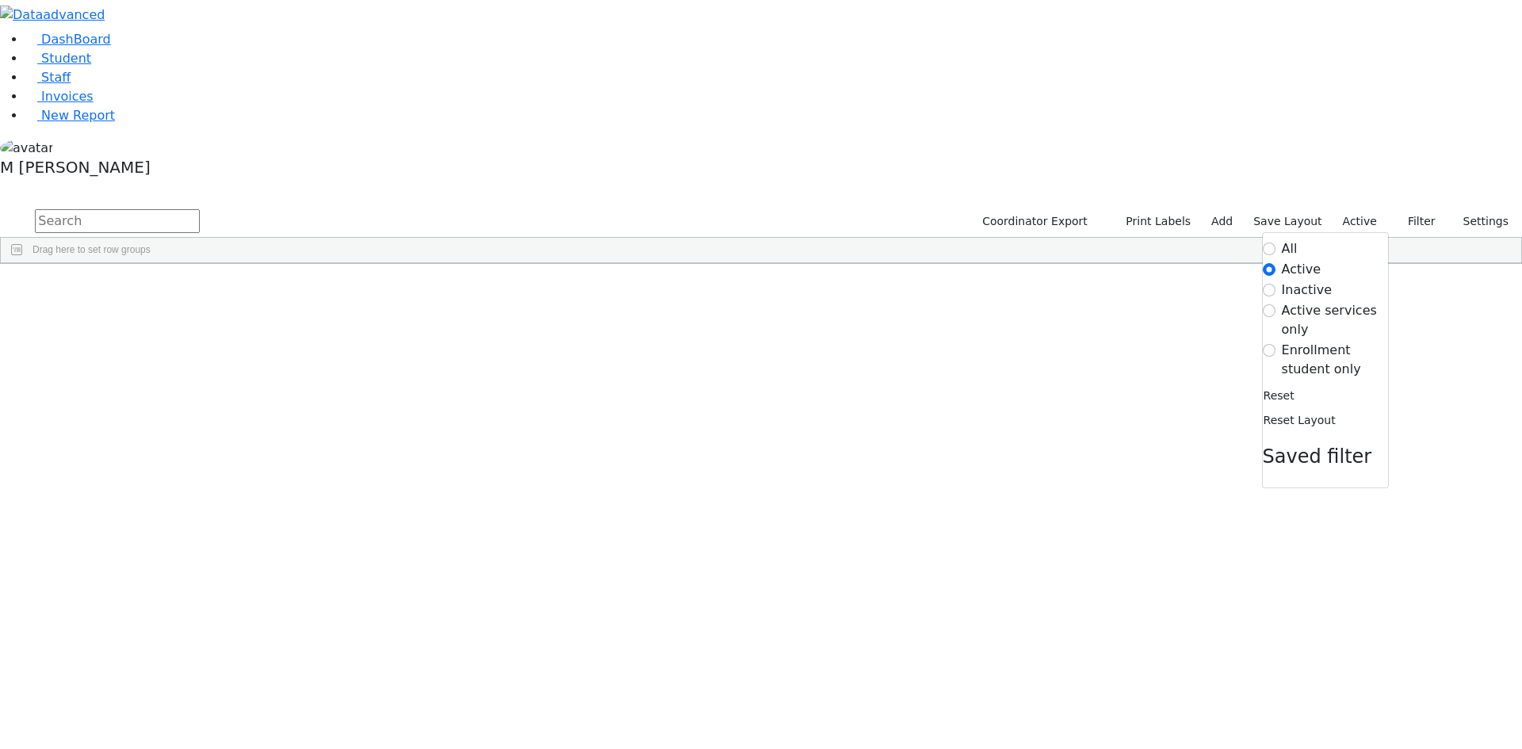
click at [1330, 341] on label "Enrollment student only" at bounding box center [1335, 360] width 106 height 38
click at [1276, 344] on input "Enrollment student only" at bounding box center [1269, 350] width 13 height 13
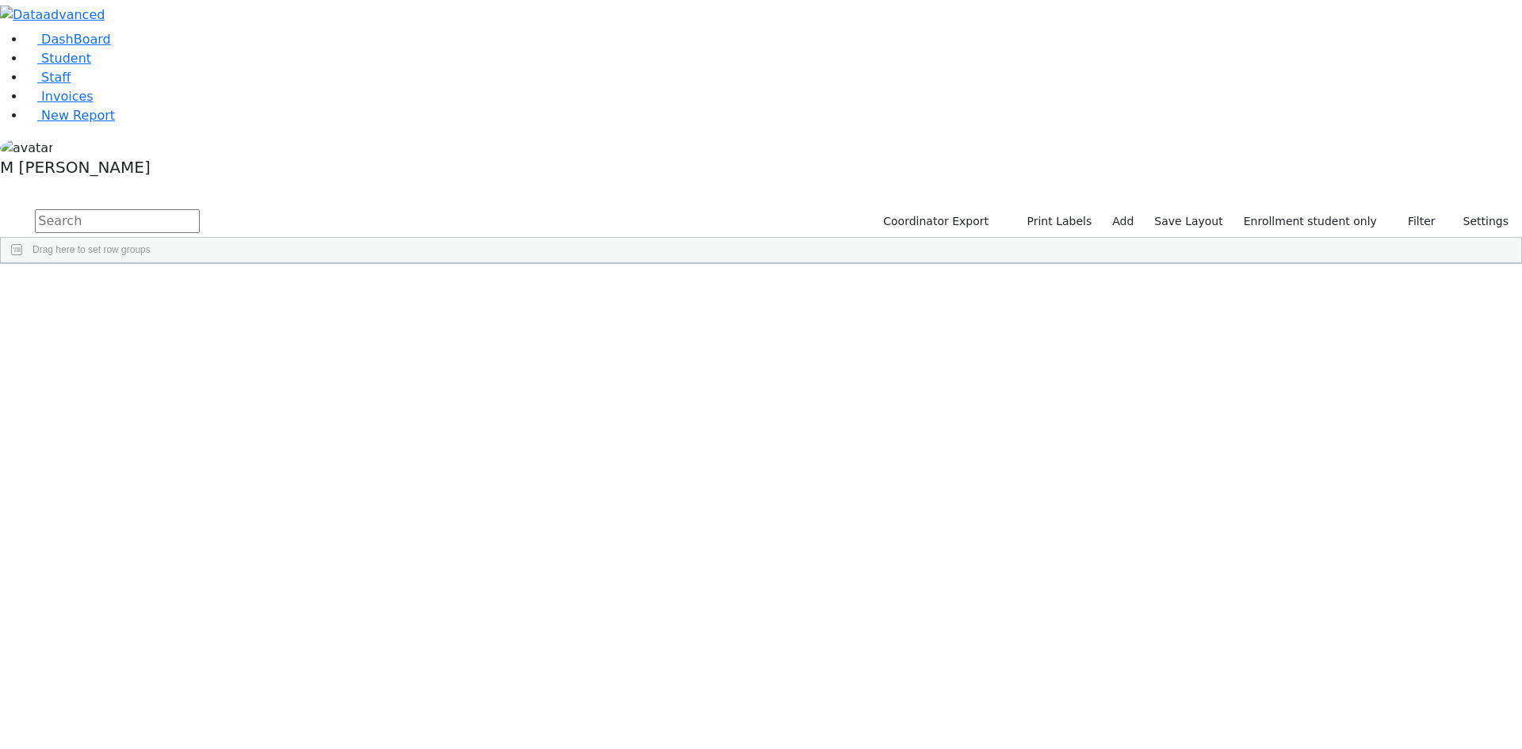
scroll to position [318, 0]
click at [91, 66] on link "Student" at bounding box center [58, 58] width 66 height 15
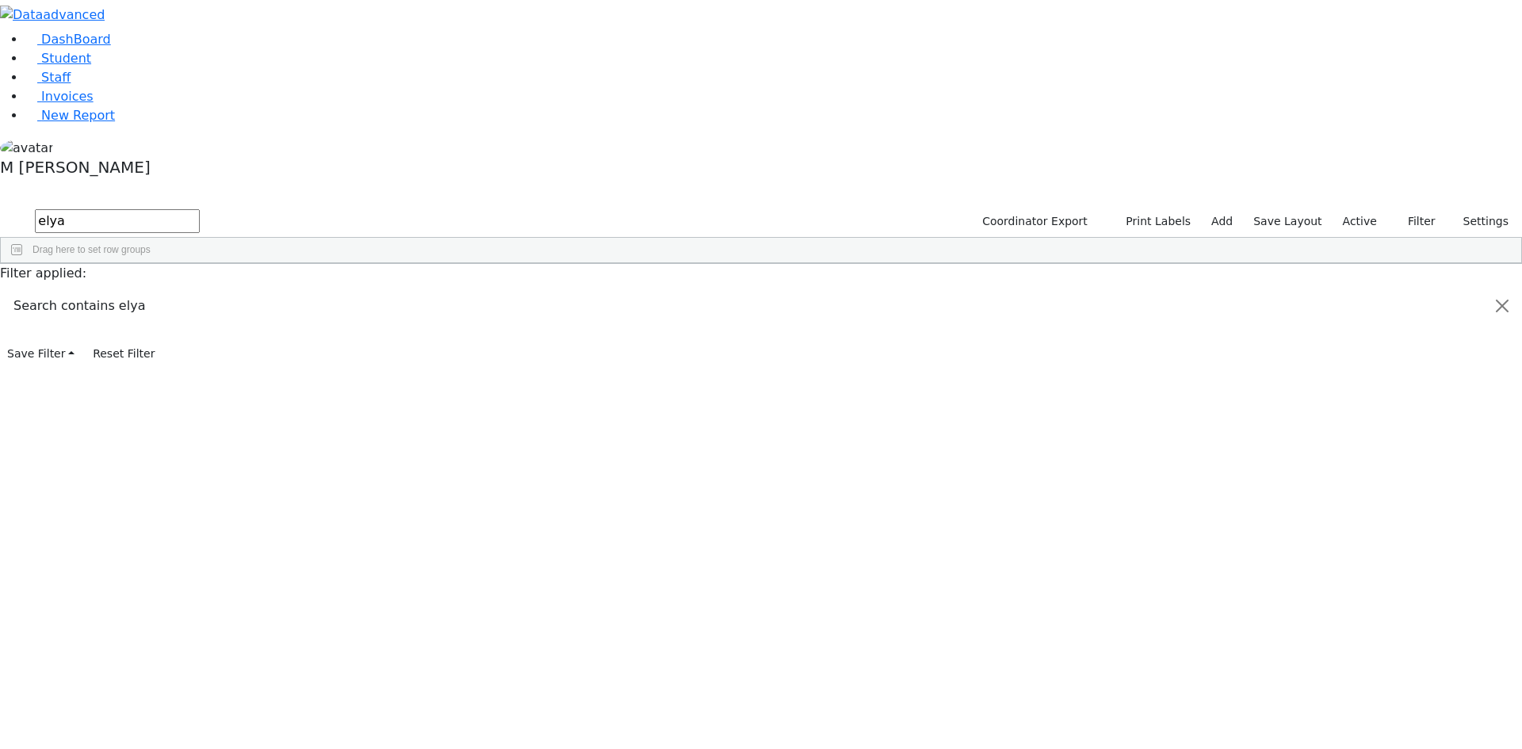
type input "elya"
click at [464, 312] on div "Unknown" at bounding box center [426, 323] width 76 height 22
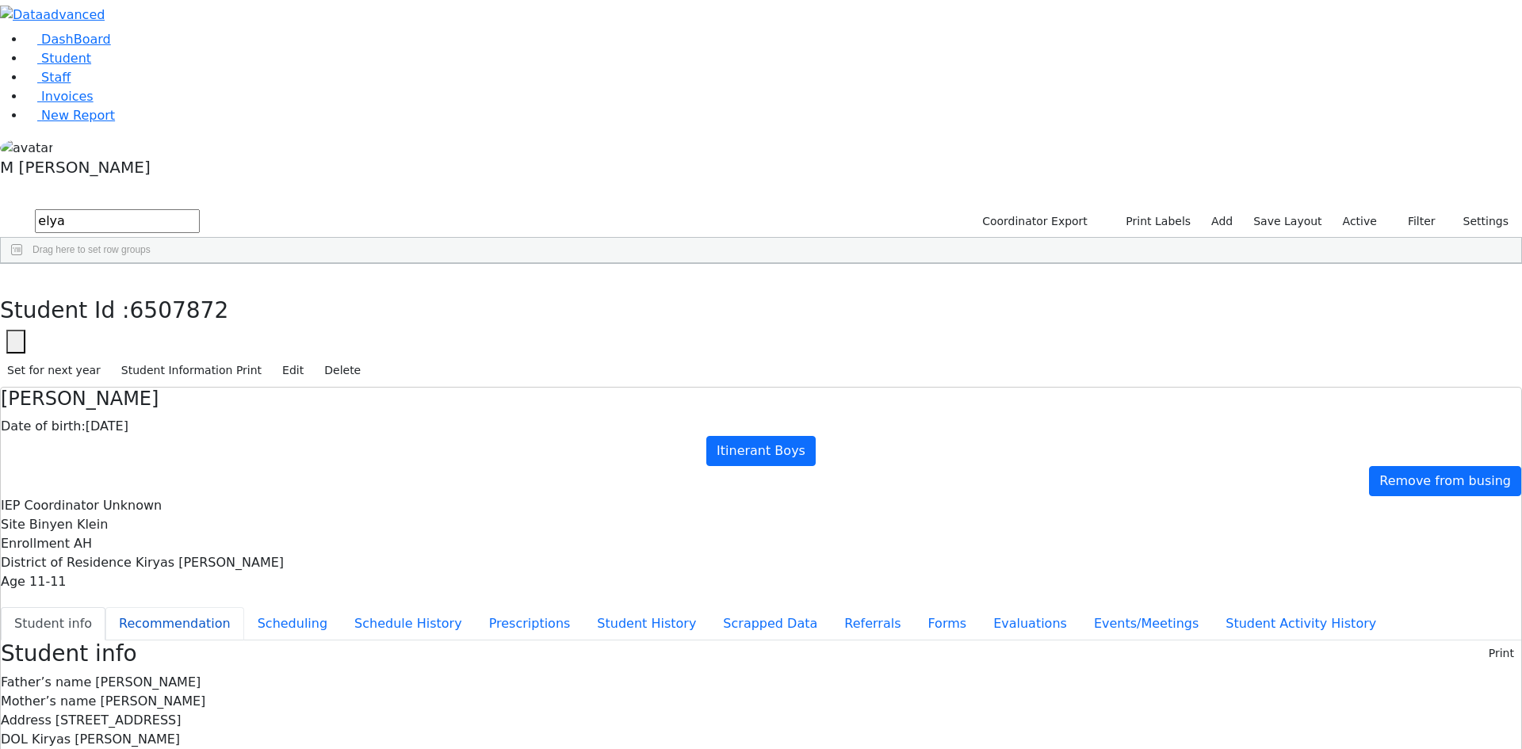
click at [244, 607] on button "Recommendation" at bounding box center [174, 623] width 139 height 33
checkbox input "true"
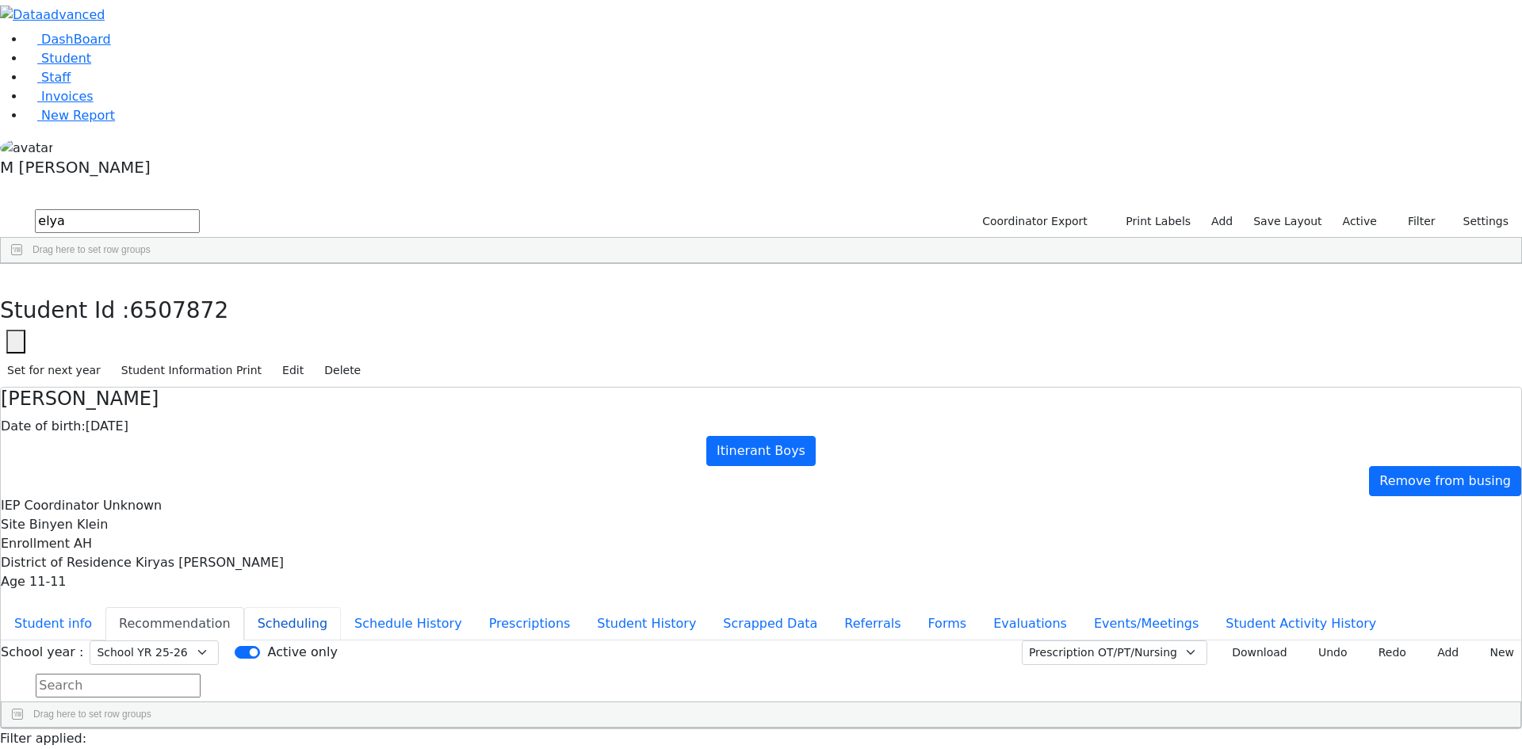
click at [339, 607] on button "Scheduling" at bounding box center [292, 623] width 97 height 33
click at [980, 607] on button "Evaluations" at bounding box center [1030, 623] width 101 height 33
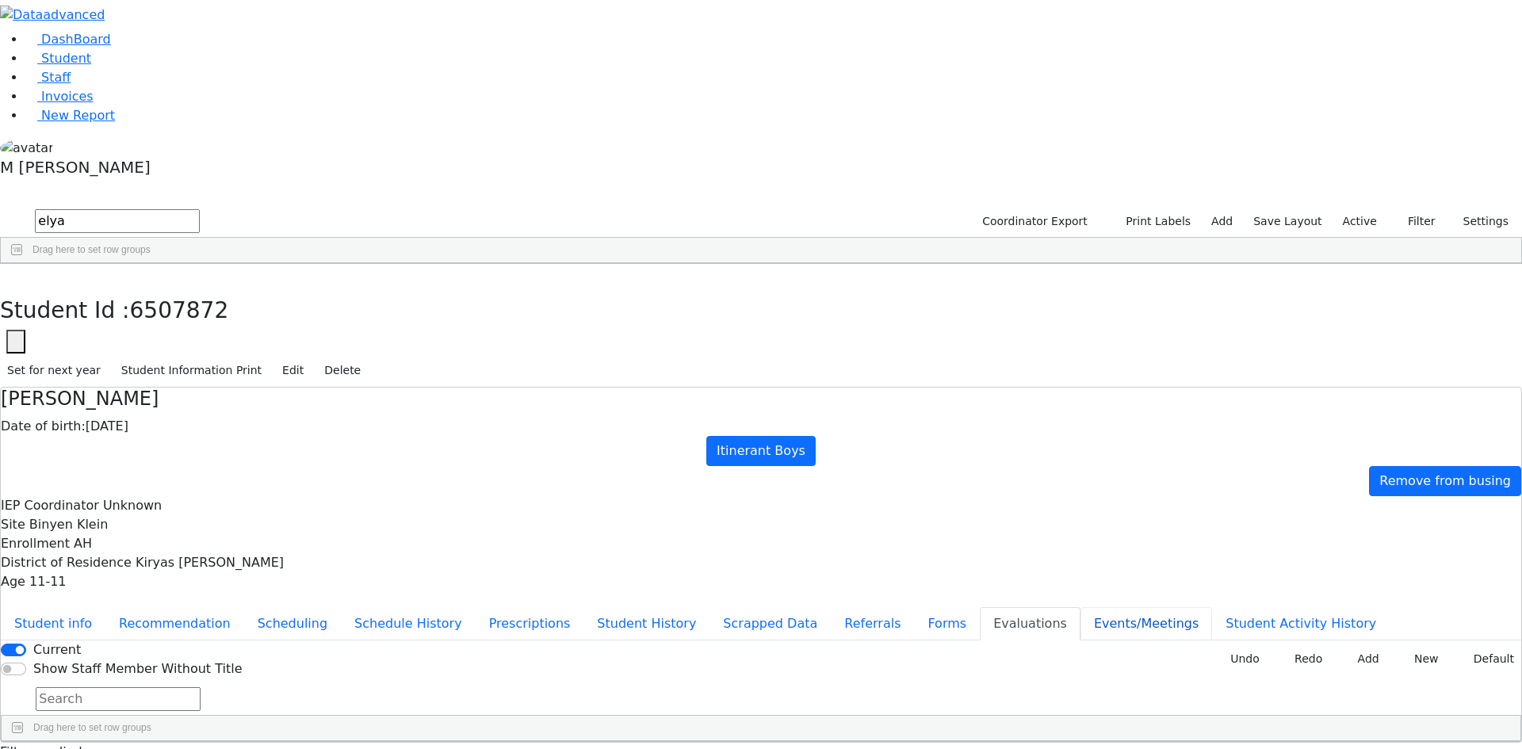
click at [1081, 607] on button "Events/Meetings" at bounding box center [1147, 623] width 132 height 33
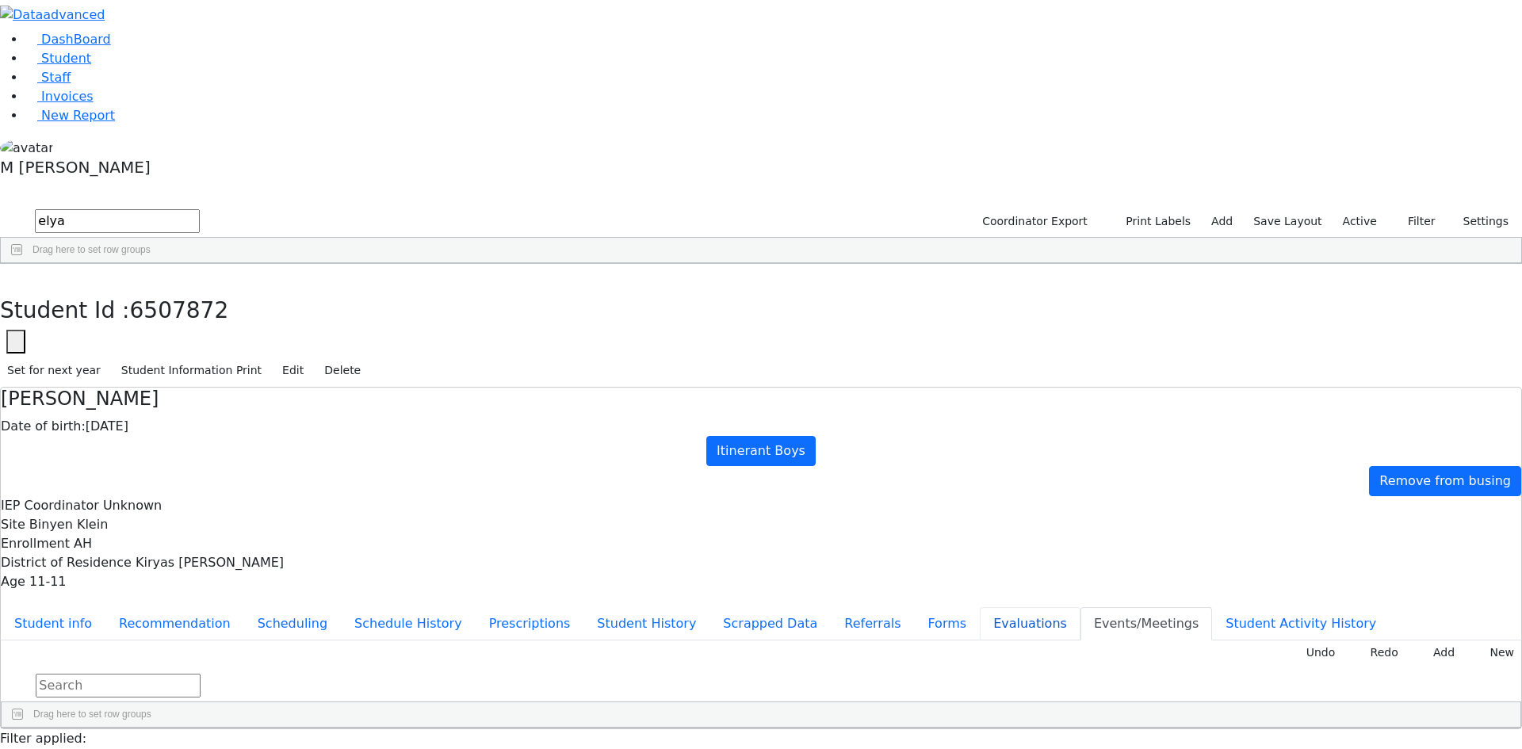
click at [980, 607] on button "Evaluations" at bounding box center [1030, 623] width 101 height 33
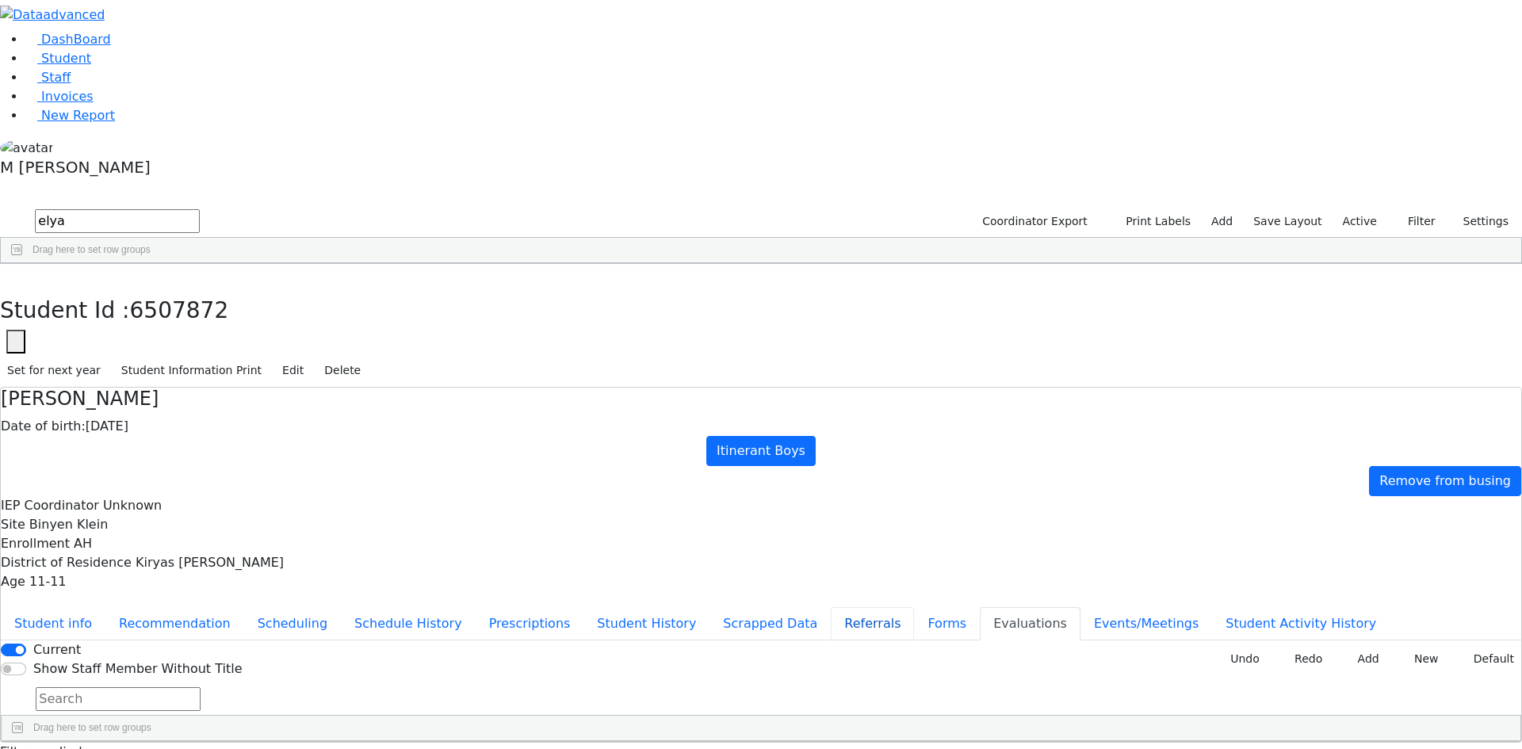
click at [831, 607] on button "Referrals" at bounding box center [872, 623] width 83 height 33
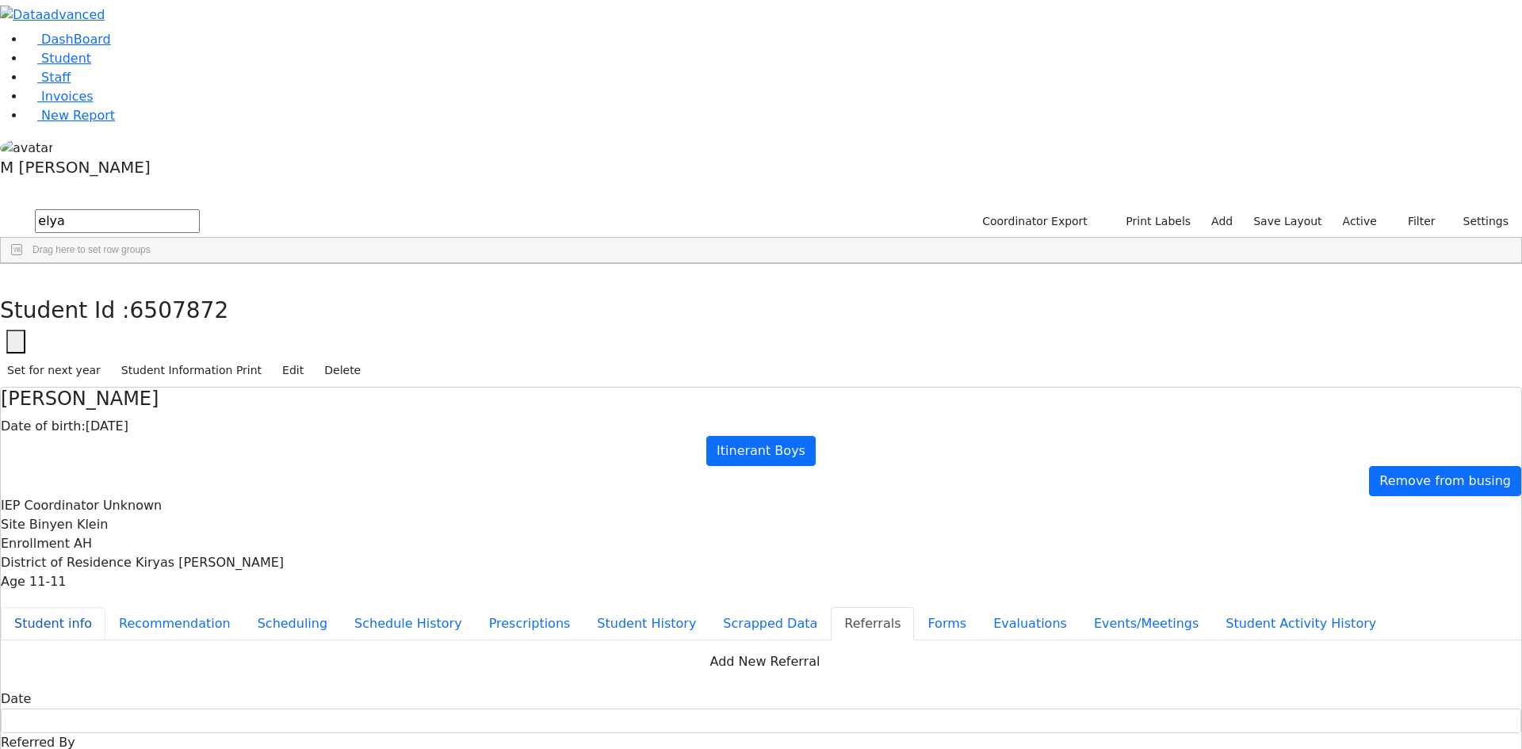
click at [105, 607] on button "Student info" at bounding box center [53, 623] width 105 height 33
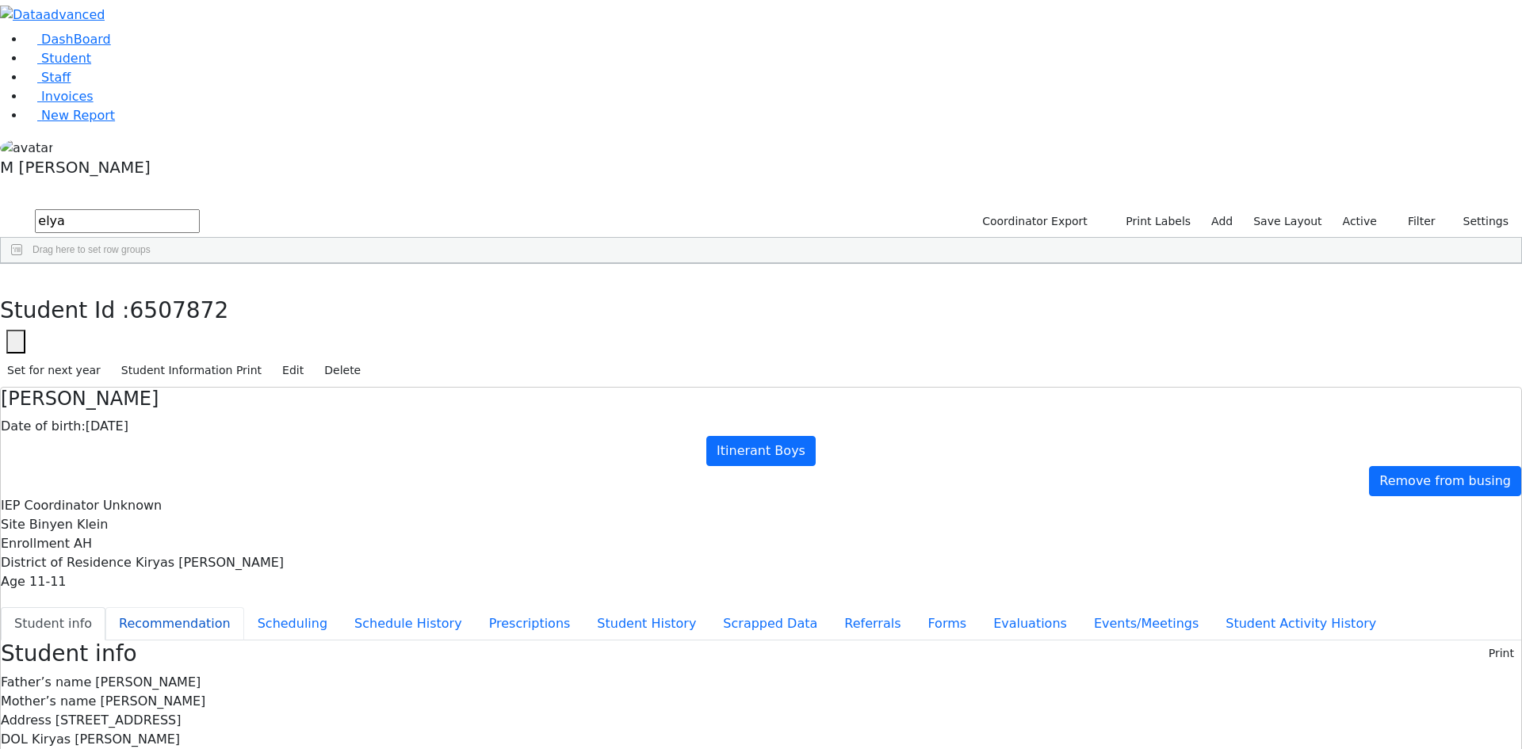
click at [244, 607] on button "Recommendation" at bounding box center [174, 623] width 139 height 33
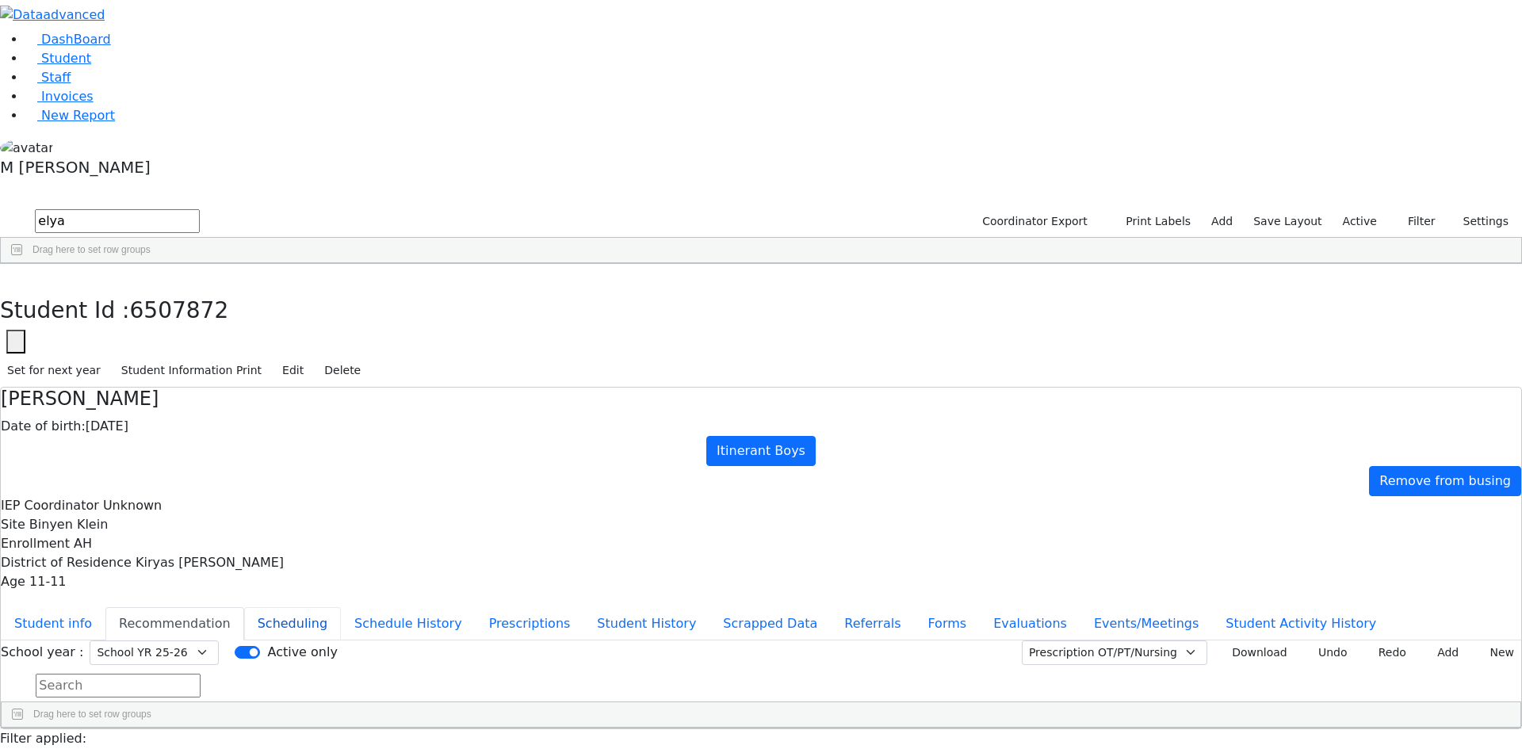
click at [341, 607] on button "Scheduling" at bounding box center [292, 623] width 97 height 33
click at [244, 607] on button "Recommendation" at bounding box center [174, 623] width 139 height 33
click at [1081, 607] on button "Events/Meetings" at bounding box center [1147, 623] width 132 height 33
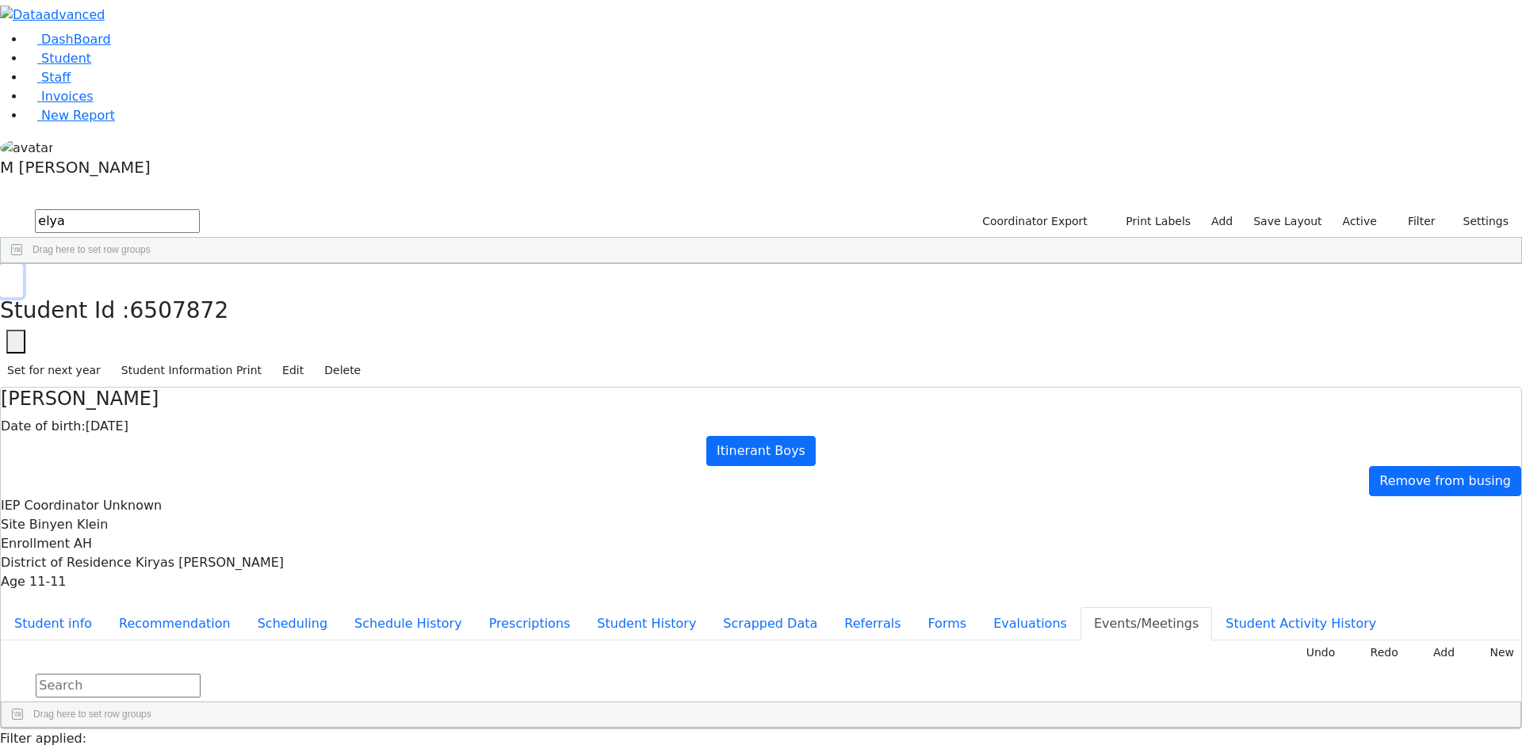
click at [23, 264] on button "button" at bounding box center [11, 280] width 23 height 33
click at [91, 66] on link "Student" at bounding box center [58, 58] width 66 height 15
